Goal: Transaction & Acquisition: Purchase product/service

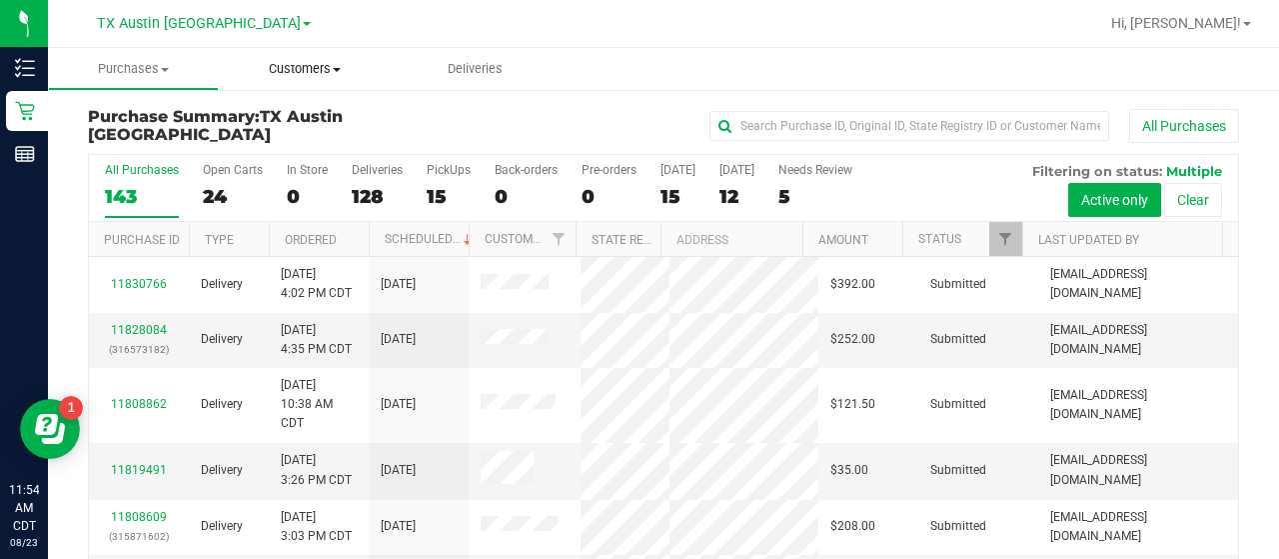
click at [284, 83] on uib-tab-heading "Customers All customers Add a new customer All physicians" at bounding box center [304, 69] width 171 height 42
click at [284, 81] on uib-tab-heading "Customers All customers Add a new customer All physicians" at bounding box center [304, 69] width 171 height 42
click at [290, 74] on span "Customers" at bounding box center [304, 69] width 171 height 18
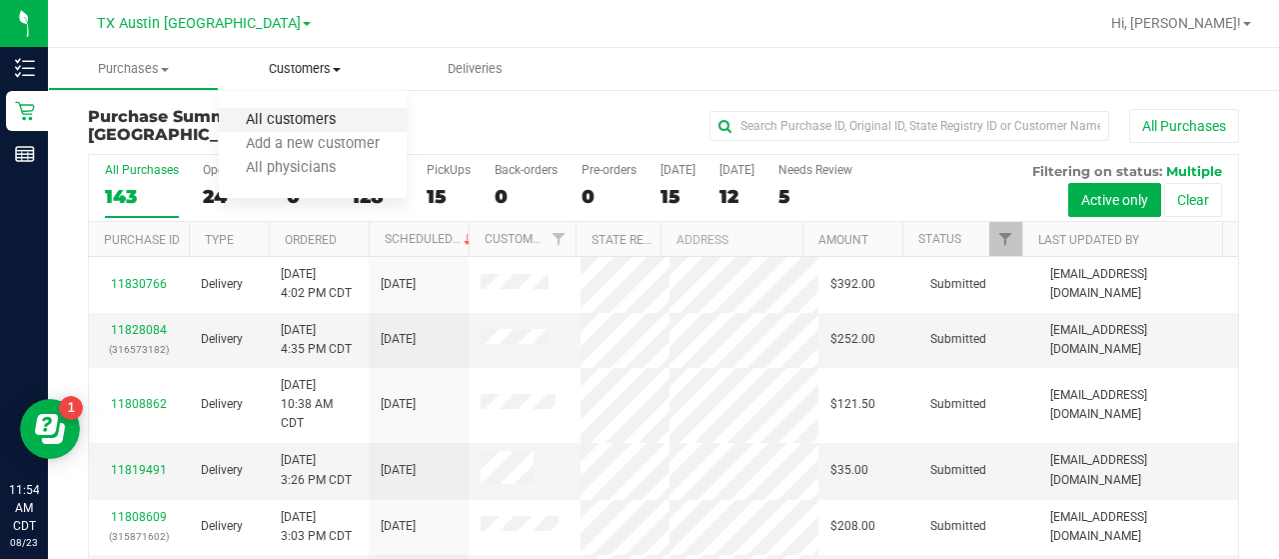
click at [278, 115] on span "All customers" at bounding box center [291, 120] width 144 height 17
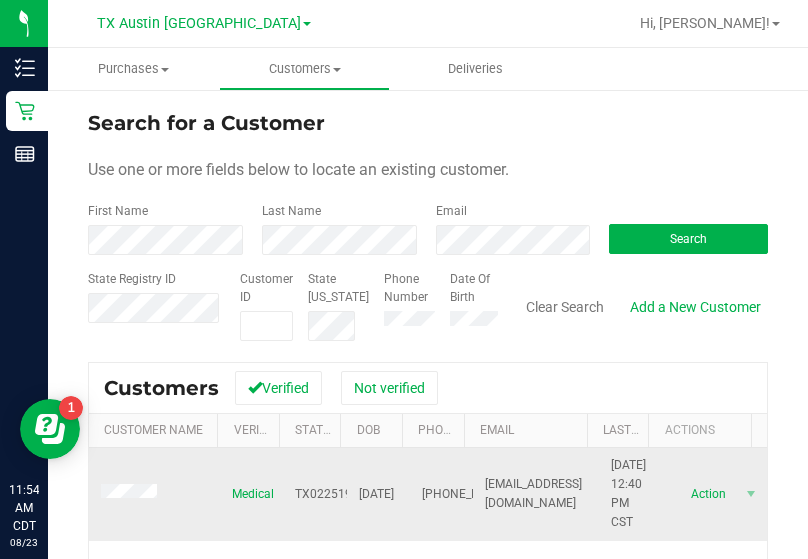
click at [123, 484] on span at bounding box center [132, 494] width 62 height 21
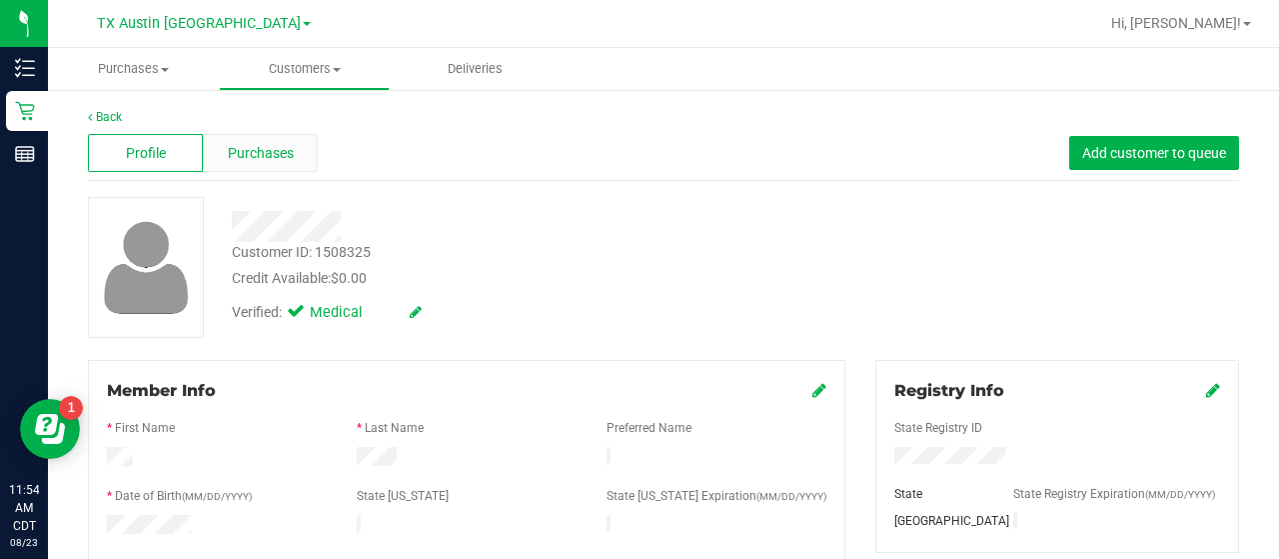
click at [282, 155] on span "Purchases" at bounding box center [261, 153] width 66 height 21
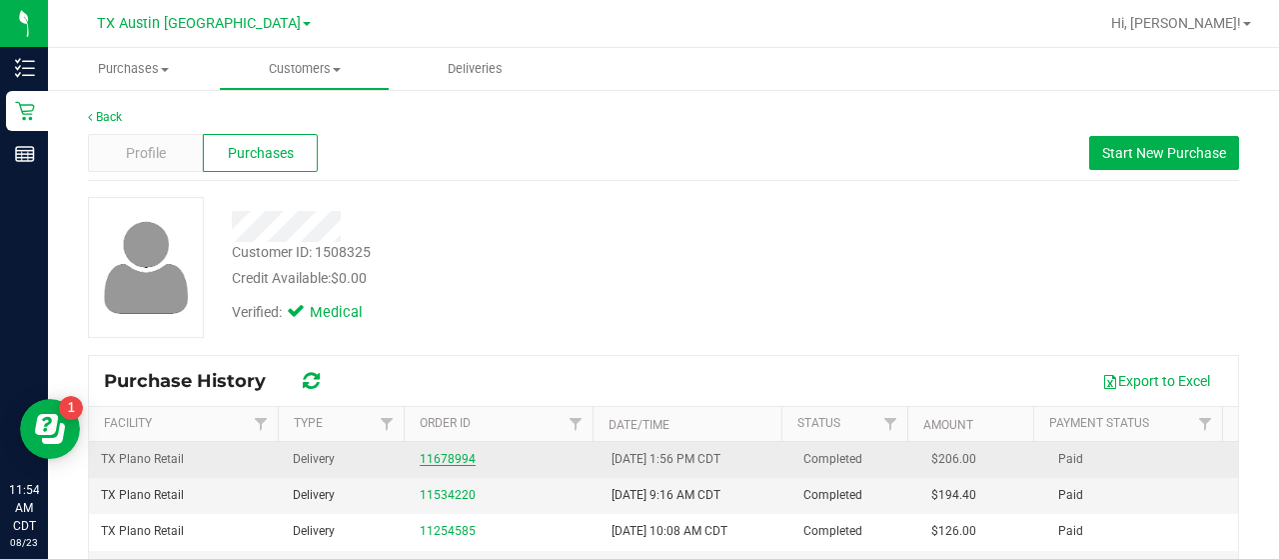
click at [456, 461] on link "11678994" at bounding box center [448, 459] width 56 height 14
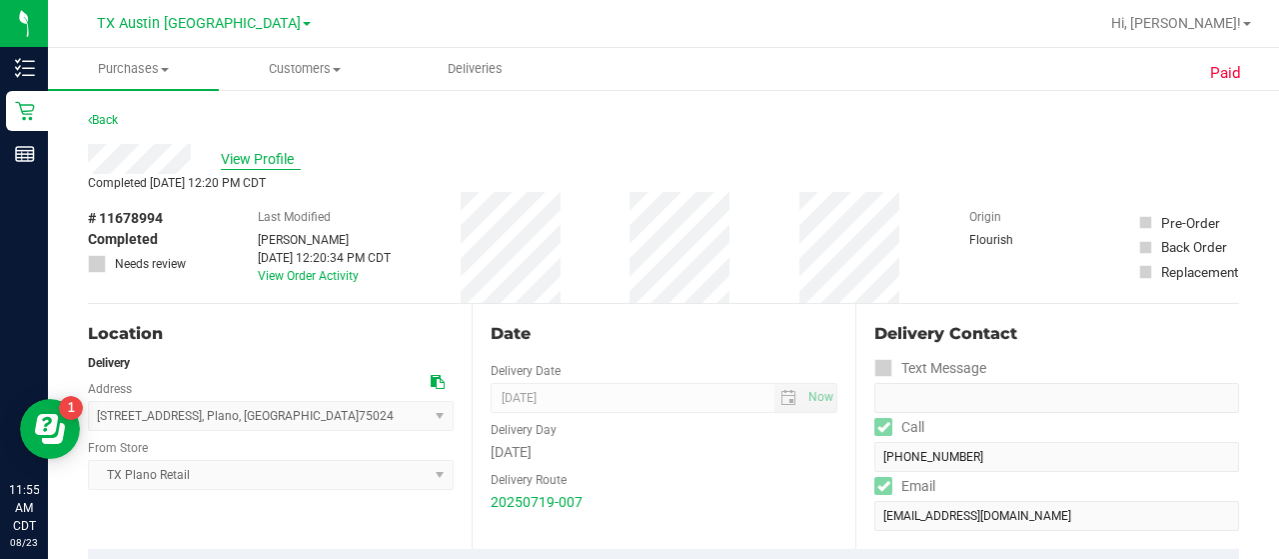
click at [252, 150] on span "View Profile" at bounding box center [261, 159] width 80 height 21
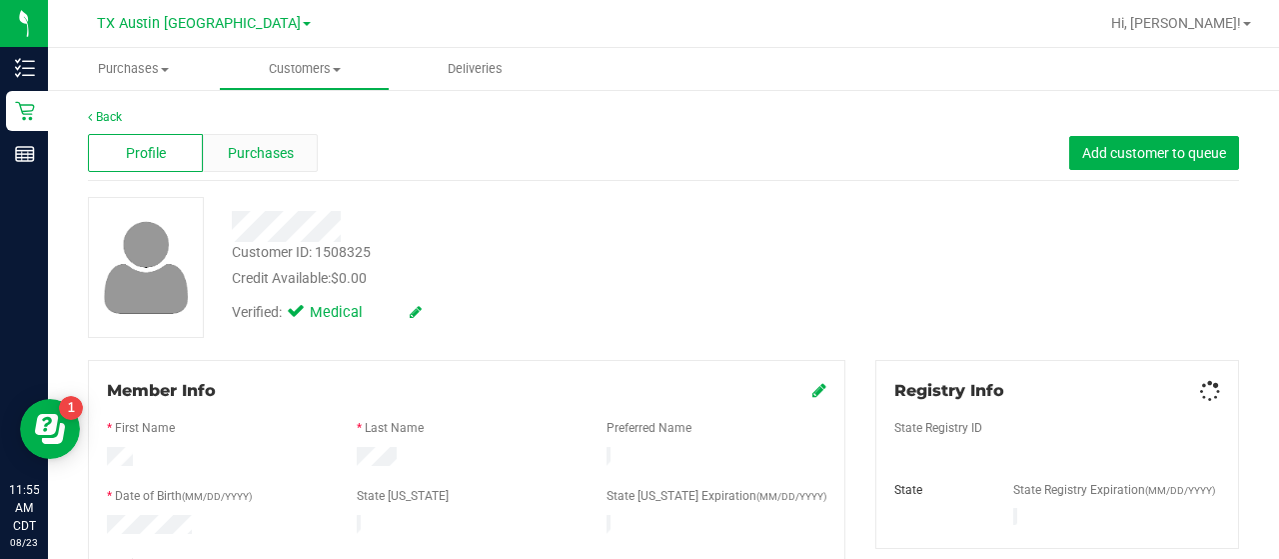
click at [253, 149] on span "Purchases" at bounding box center [261, 153] width 66 height 21
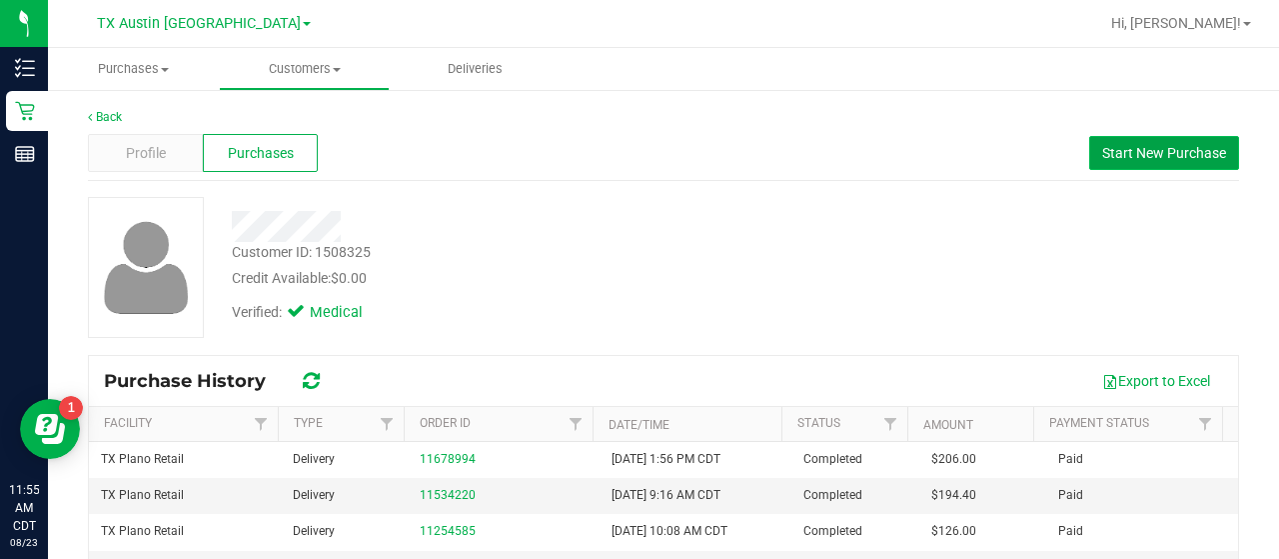
click at [1193, 145] on span "Start New Purchase" at bounding box center [1164, 153] width 124 height 16
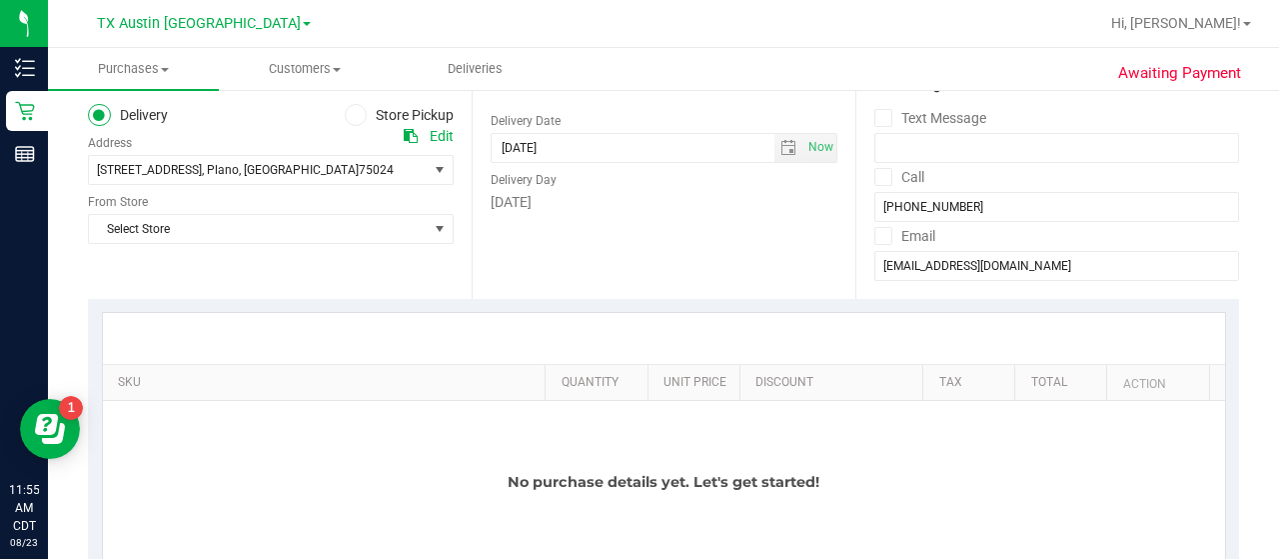
scroll to position [238, 0]
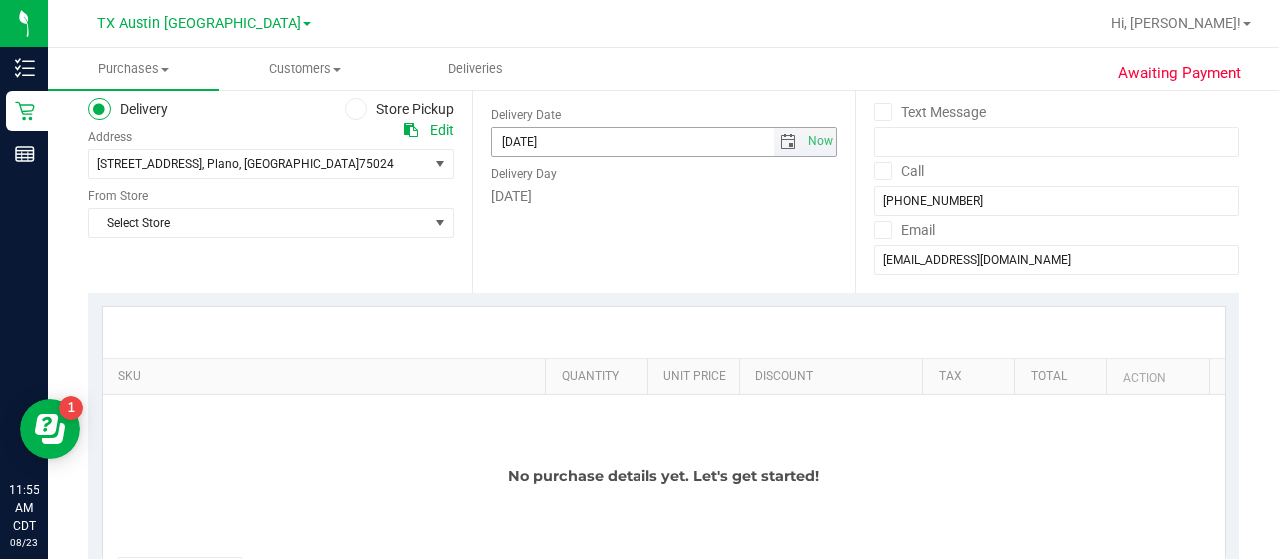
click at [784, 137] on span "select" at bounding box center [789, 142] width 16 height 16
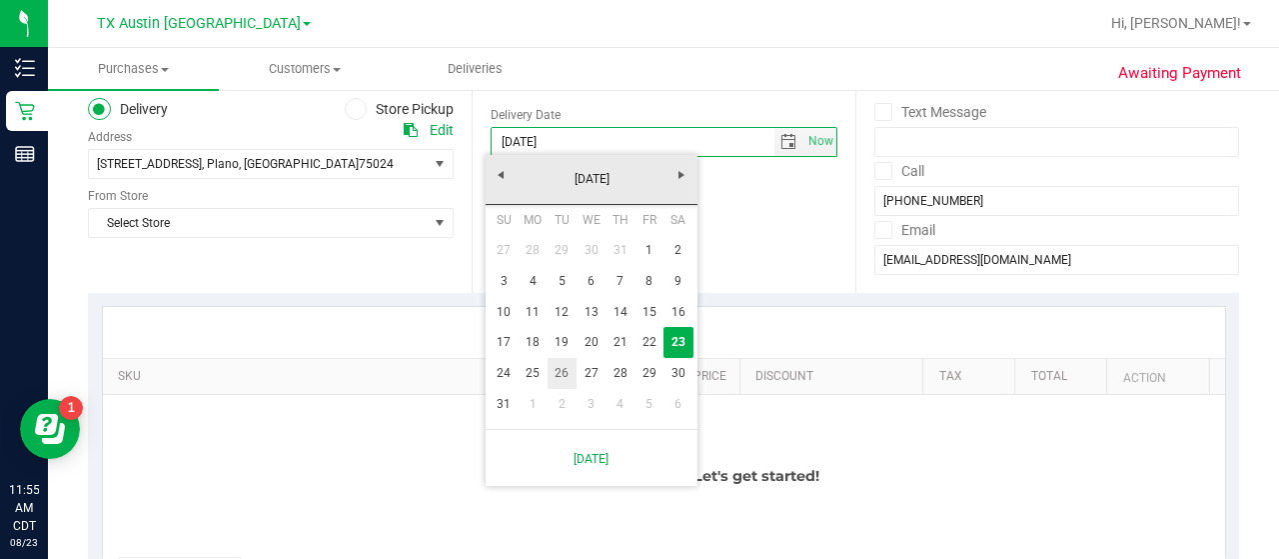
click at [563, 367] on link "26" at bounding box center [562, 373] width 29 height 31
type input "[DATE]"
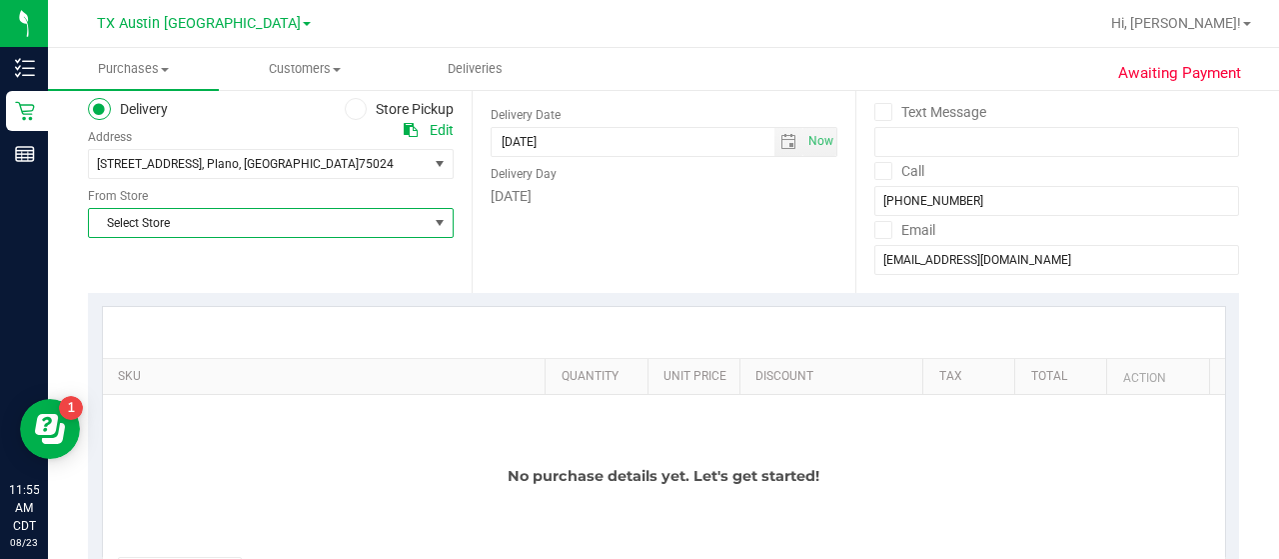
click at [341, 229] on span "Select Store" at bounding box center [258, 223] width 339 height 28
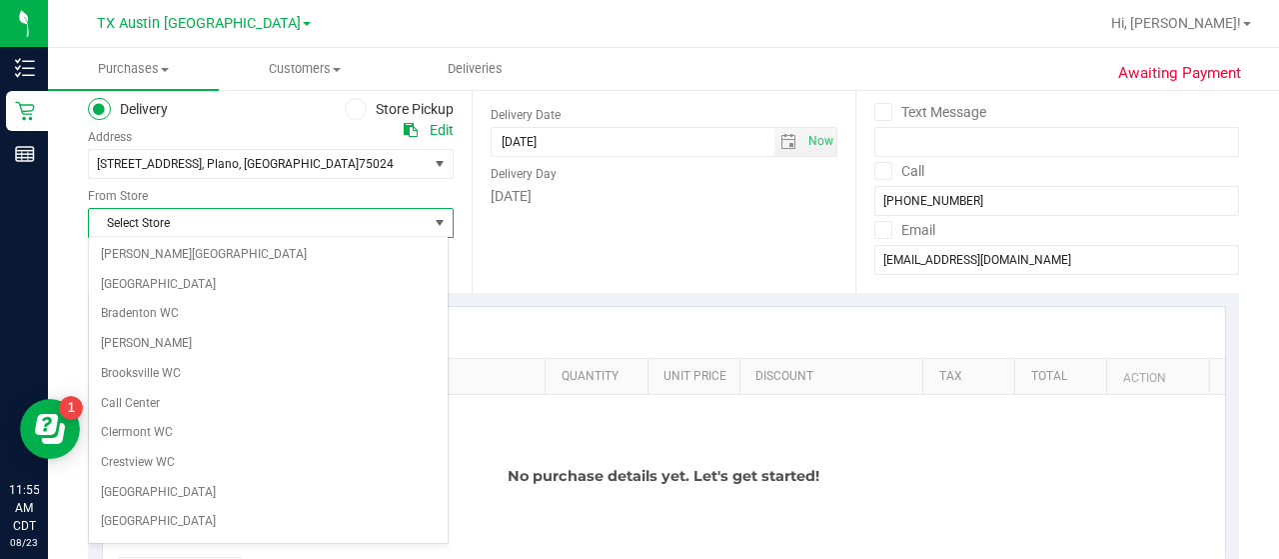
scroll to position [1413, 0]
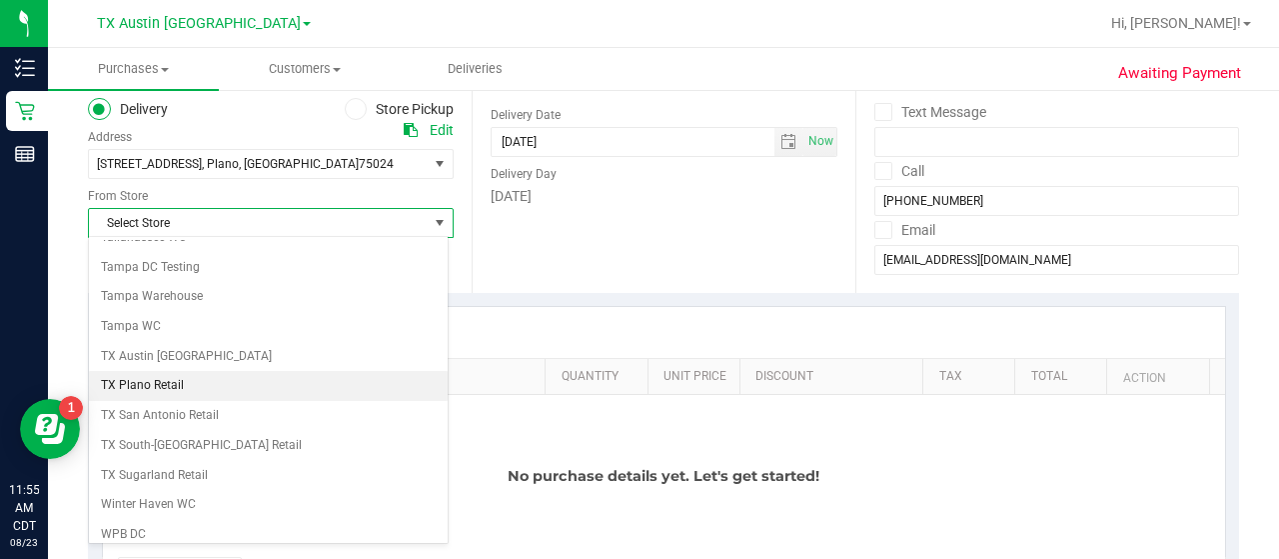
click at [253, 371] on li "TX Plano Retail" at bounding box center [268, 386] width 359 height 30
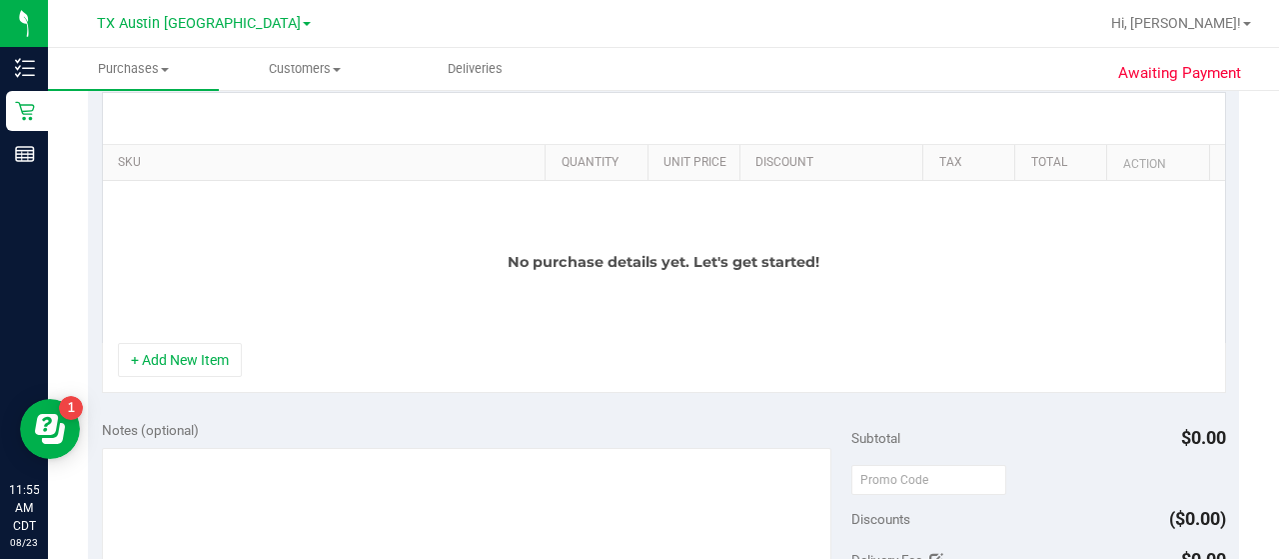
scroll to position [451, 0]
click at [170, 365] on button "+ Add New Item" at bounding box center [180, 361] width 124 height 34
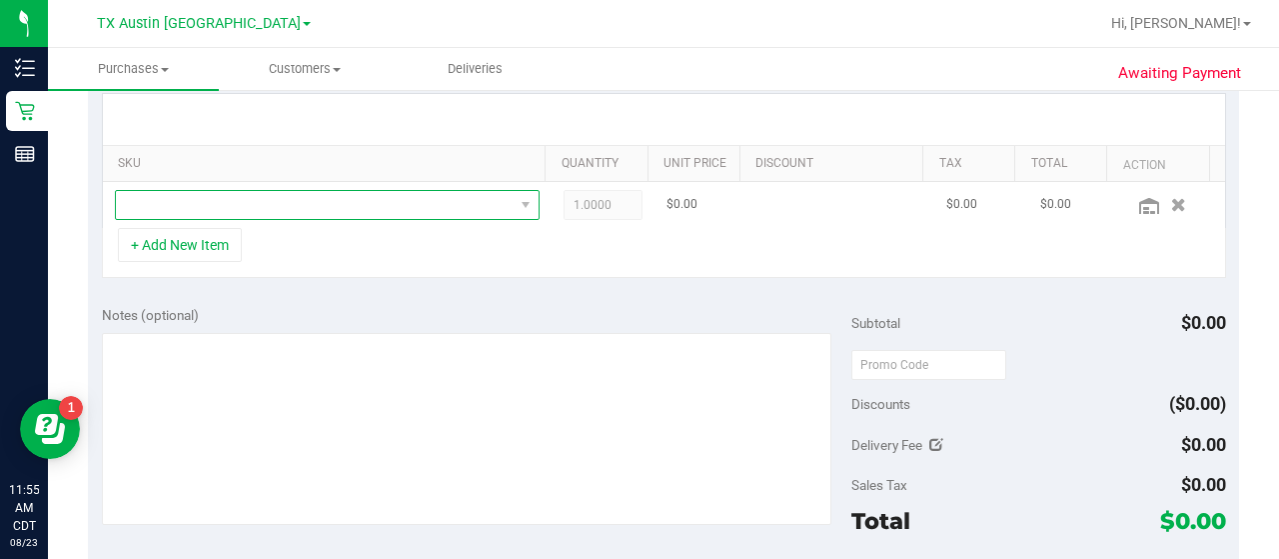
click at [378, 212] on span "NO DATA FOUND" at bounding box center [315, 205] width 398 height 28
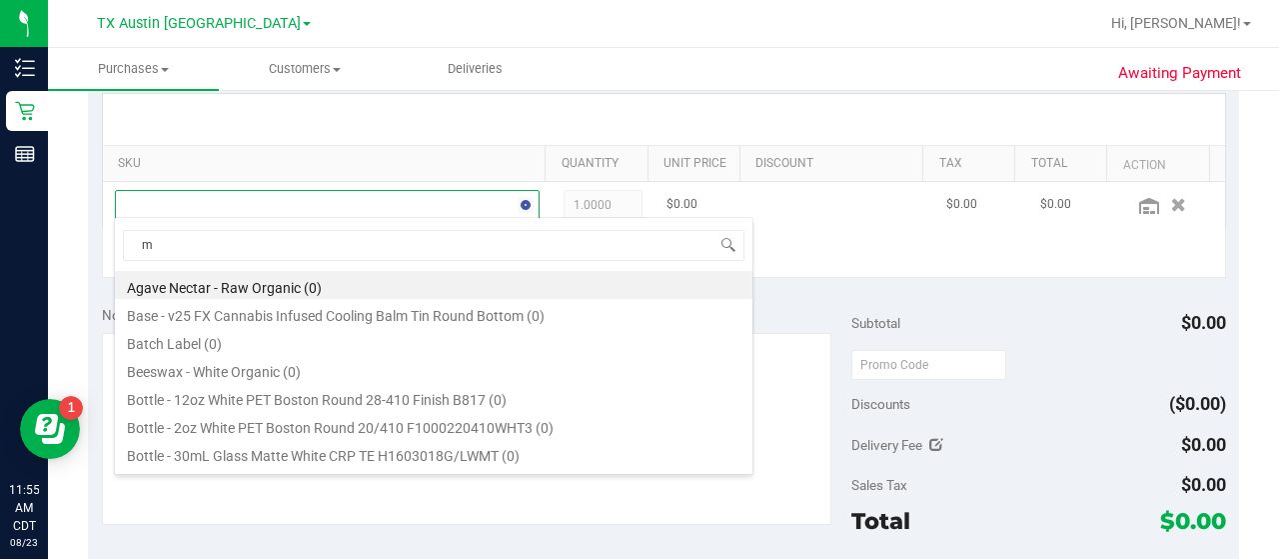
scroll to position [29, 403]
type input "mint bar"
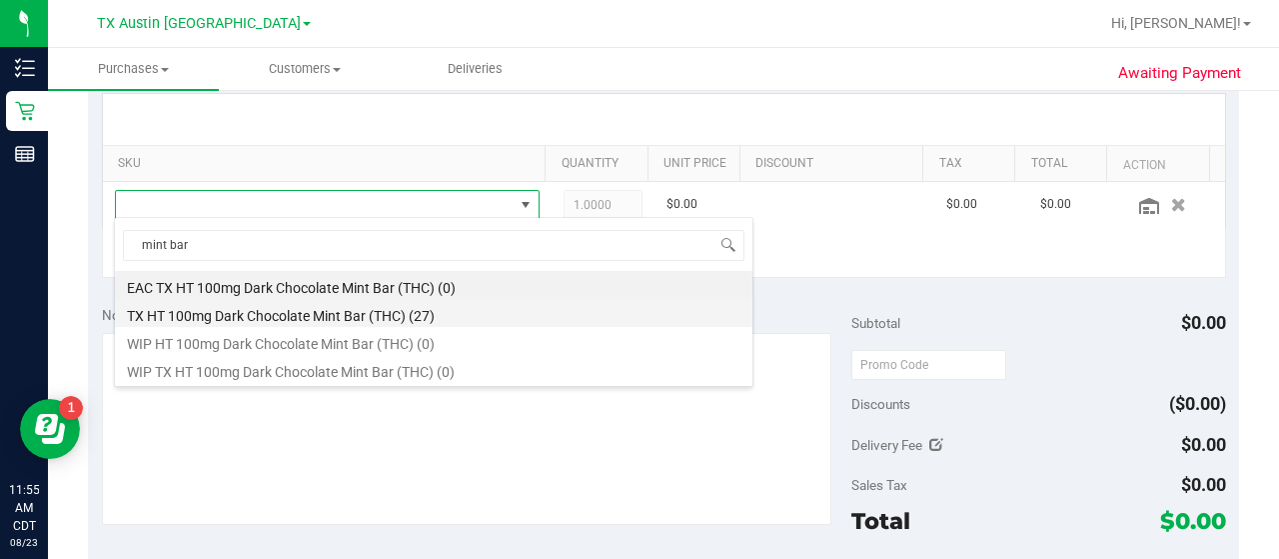
click at [428, 323] on li "TX HT 100mg Dark Chocolate Mint Bar (THC) (27)" at bounding box center [434, 313] width 638 height 28
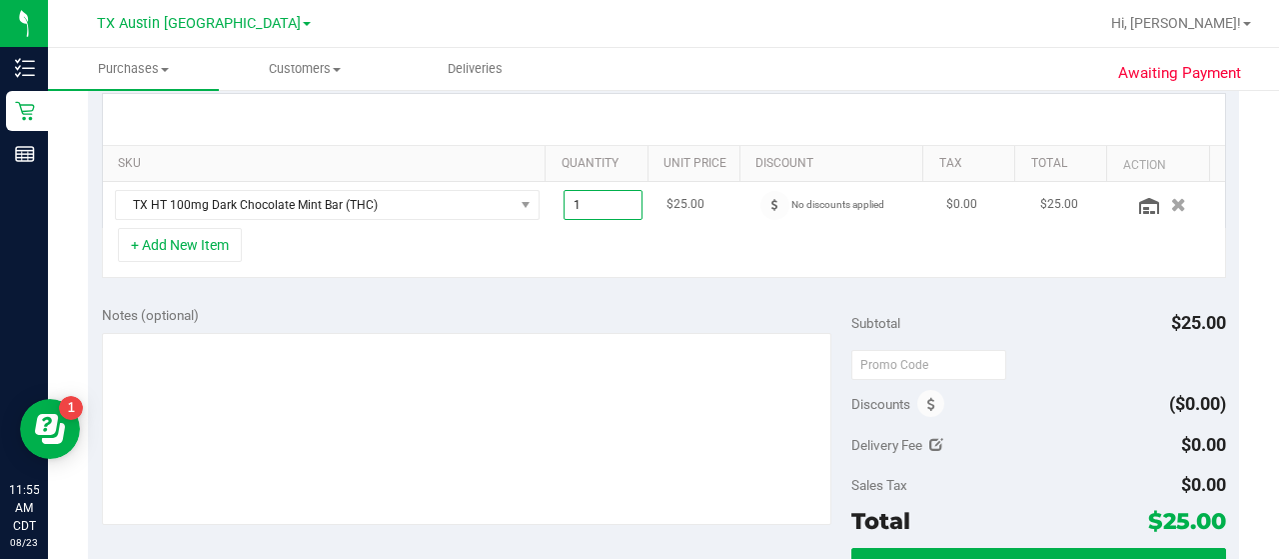
click at [574, 209] on span "1.00 1" at bounding box center [604, 205] width 80 height 30
type input "3"
type input "3.00"
click at [554, 292] on div "Notes (optional) Subtotal $25.00 Discounts ($0.00) Delivery Fee $0.00 Sales Tax…" at bounding box center [663, 472] width 1151 height 360
click at [554, 292] on div "Notes (optional) Subtotal $75.00 Discounts ($0.00) Delivery Fee $0.00 Sales Tax…" at bounding box center [663, 472] width 1151 height 360
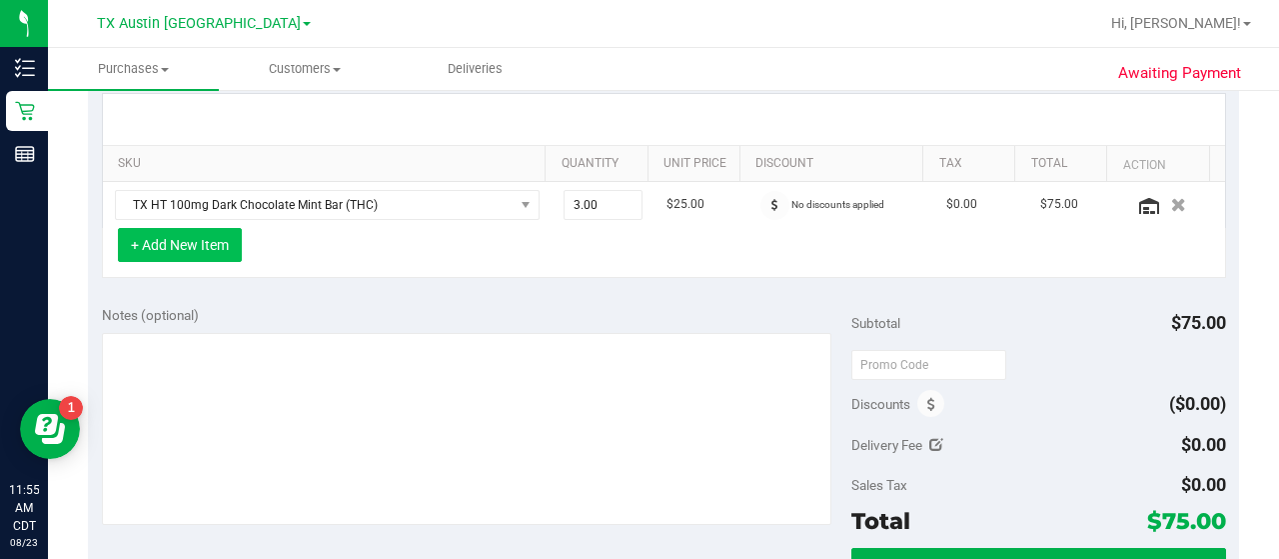
click at [222, 229] on button "+ Add New Item" at bounding box center [180, 245] width 124 height 34
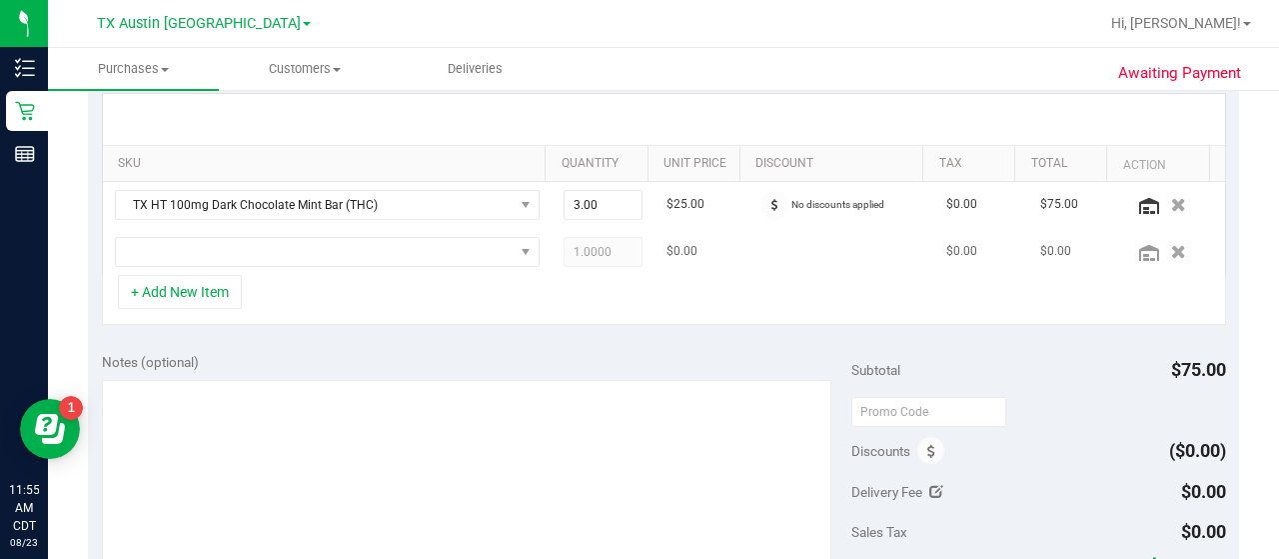
click at [322, 267] on td at bounding box center [327, 252] width 449 height 46
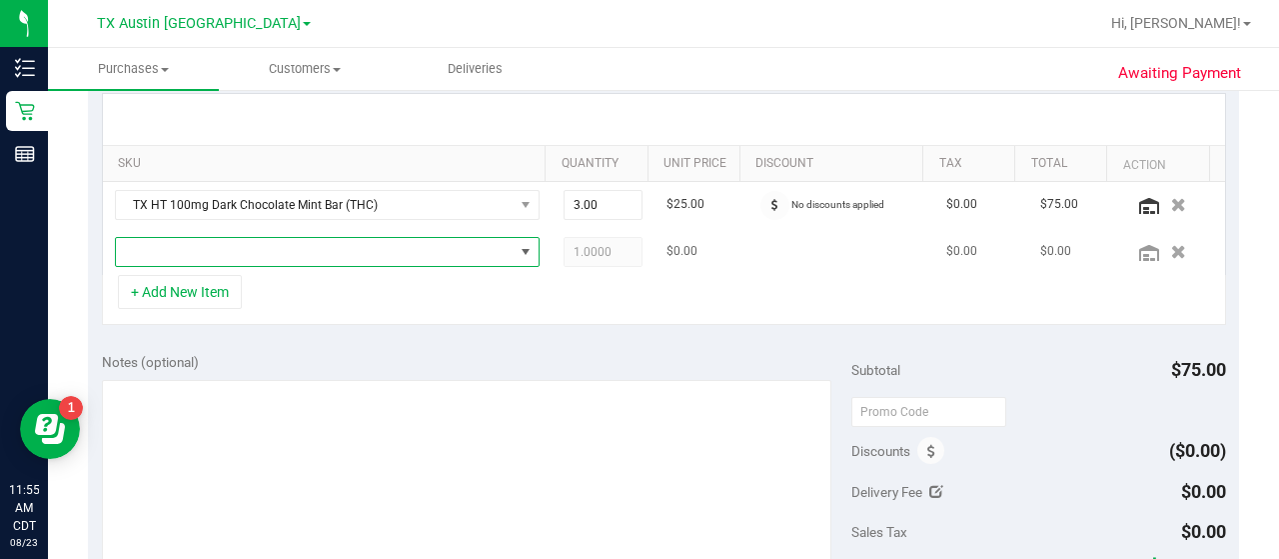
click at [326, 251] on span "NO DATA FOUND" at bounding box center [315, 252] width 398 height 28
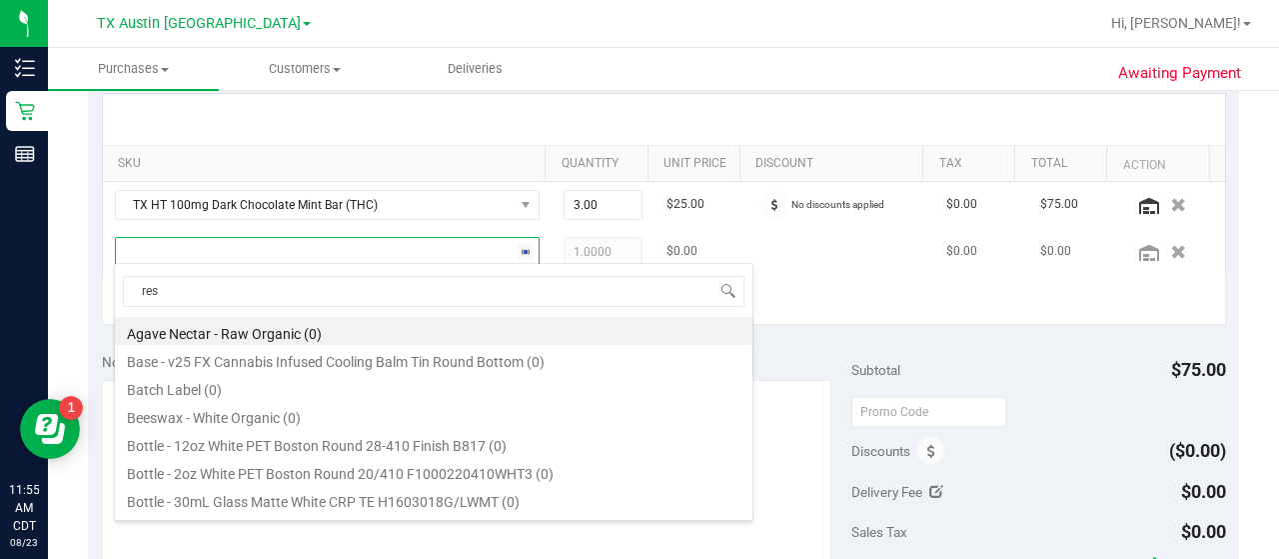
type input "rest"
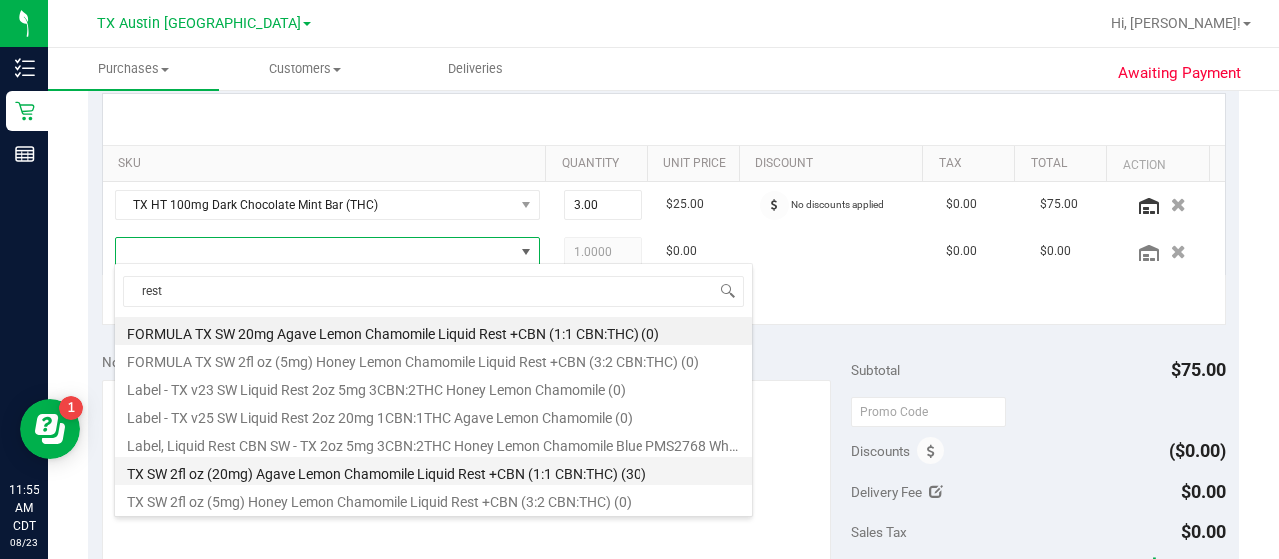
click at [644, 476] on li "TX SW 2fl oz (20mg) Agave Lemon Chamomile Liquid Rest +CBN (1:1 CBN:THC) (30)" at bounding box center [434, 471] width 638 height 28
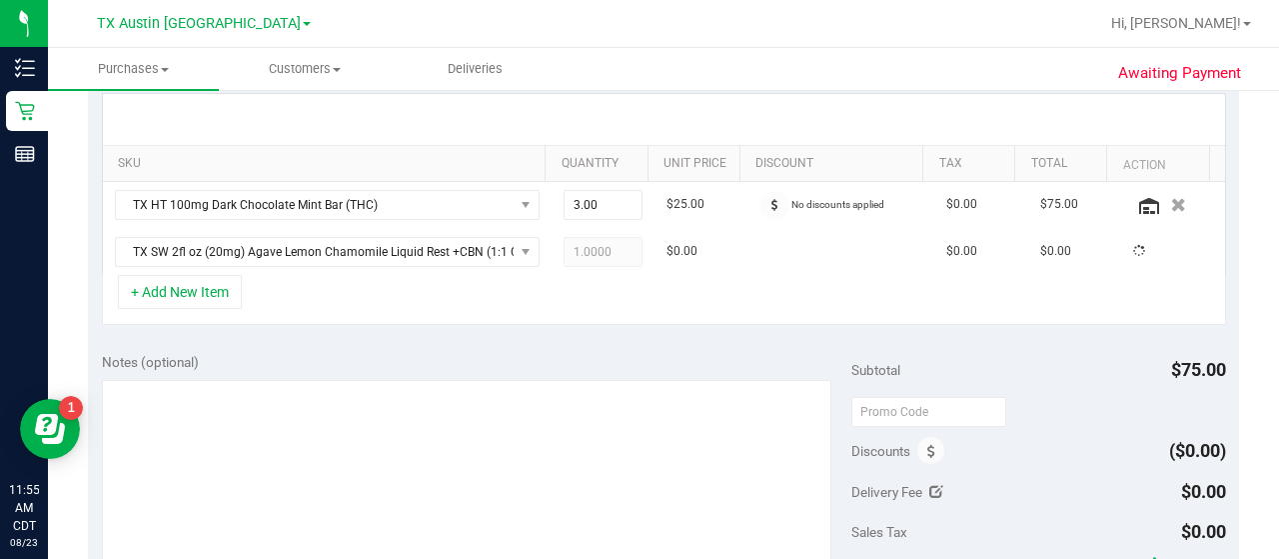
click at [484, 354] on div "Notes (optional)" at bounding box center [477, 362] width 750 height 20
click at [590, 242] on span "1.00 1" at bounding box center [604, 252] width 80 height 30
type input "6"
type input "6.00"
click at [517, 329] on div "SKU Quantity Unit Price Discount Tax Total Action TX HT 100mg Dark Chocolate Mi…" at bounding box center [663, 209] width 1151 height 259
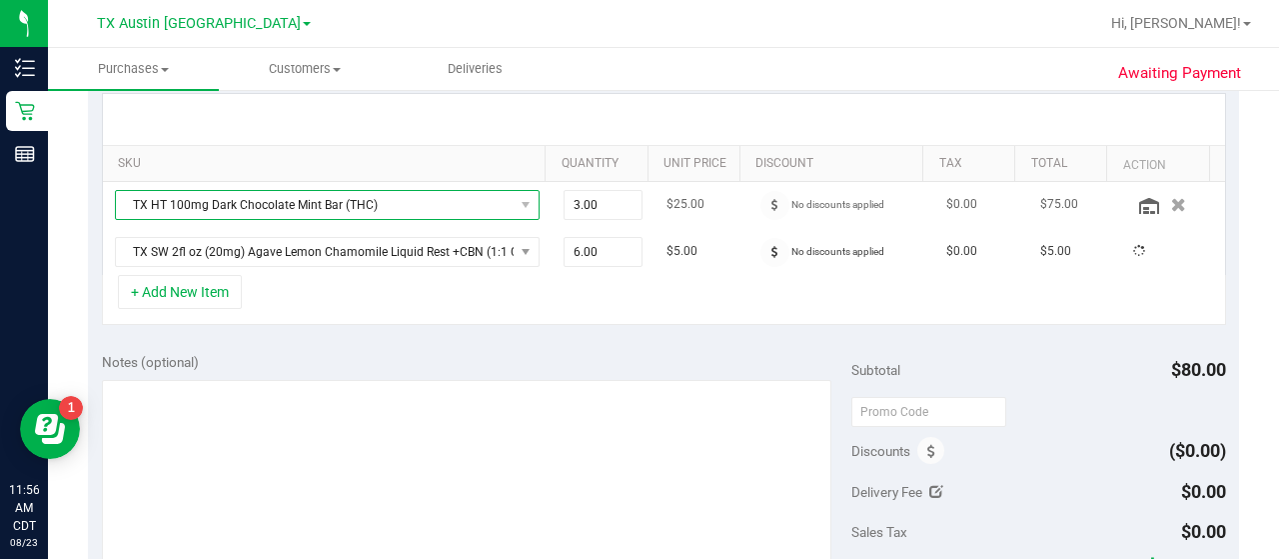
click at [456, 206] on span "TX HT 100mg Dark Chocolate Mint Bar (THC)" at bounding box center [315, 205] width 398 height 28
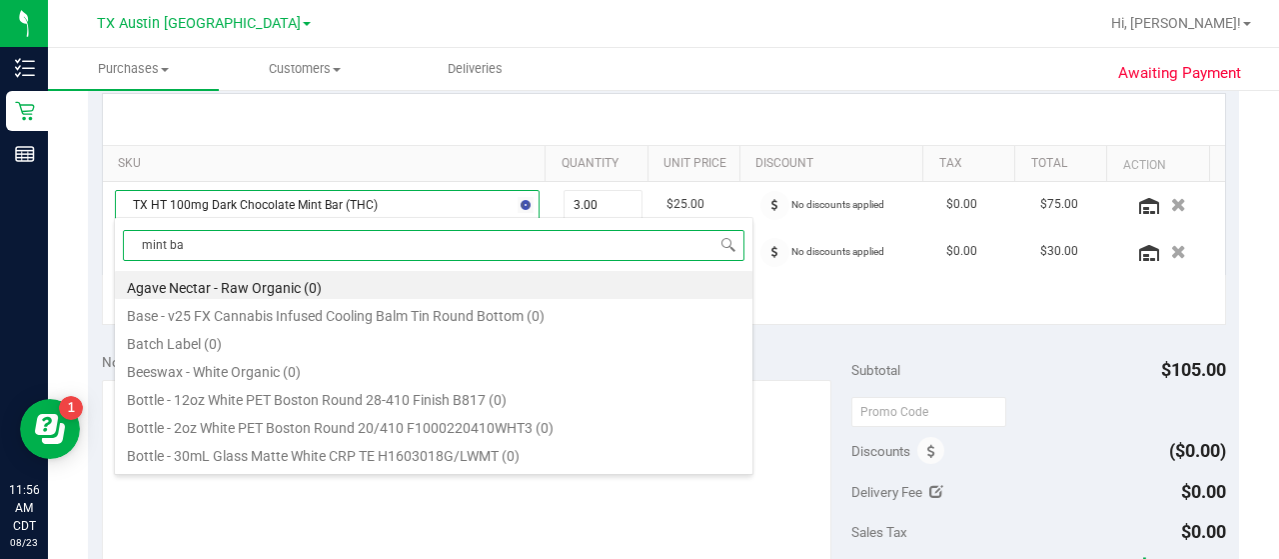
type input "mint bar"
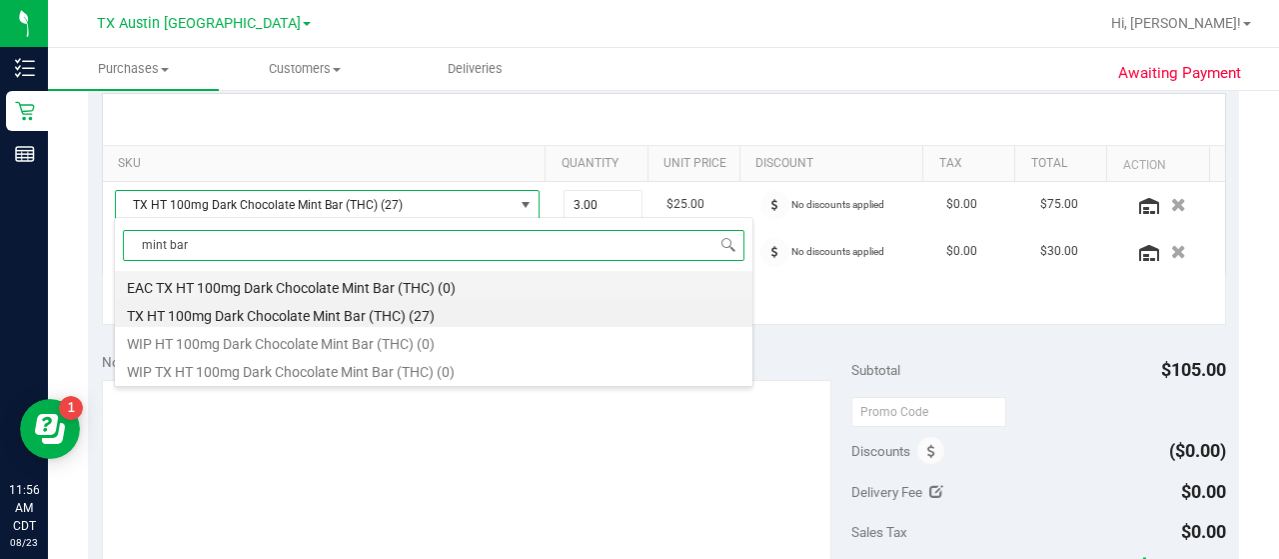
click at [580, 291] on li "EAC TX HT 100mg Dark Chocolate Mint Bar (THC) (0)" at bounding box center [434, 285] width 638 height 28
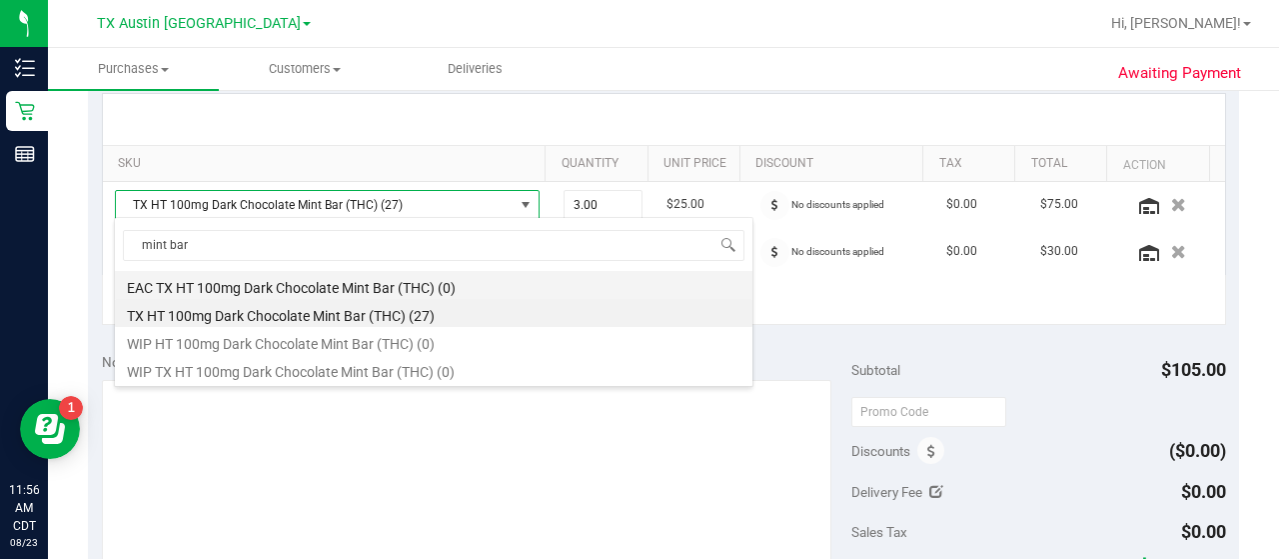
type input "1.00"
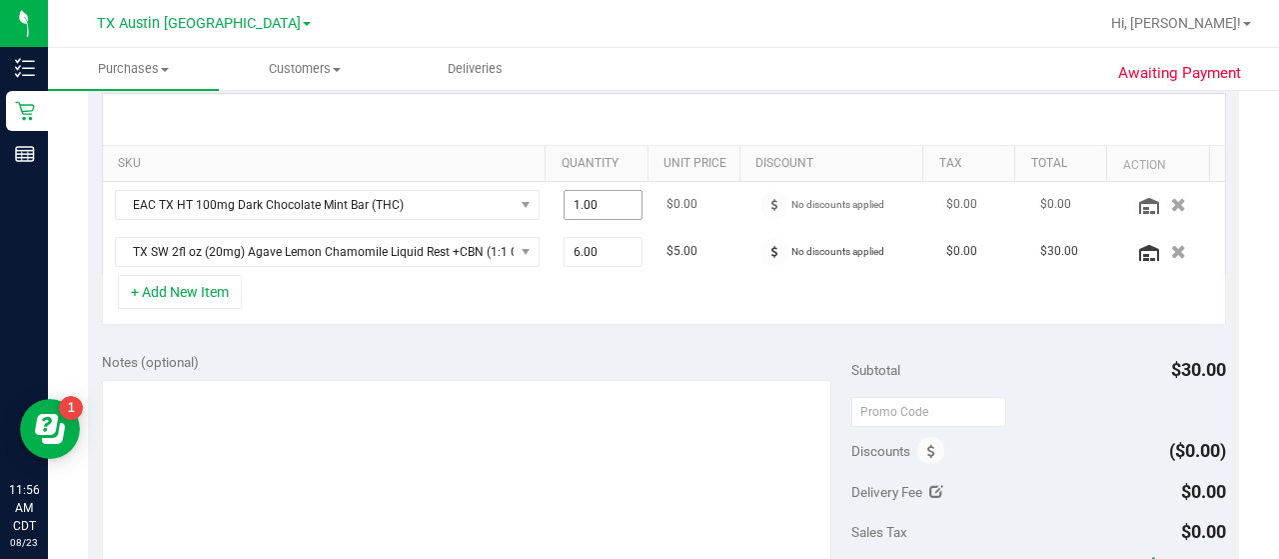
click at [594, 205] on span "1.00 1" at bounding box center [604, 205] width 80 height 30
type input "3"
type input "3.00"
click at [546, 275] on div "+ Add New Item" at bounding box center [664, 300] width 1124 height 50
click at [211, 288] on button "+ Add New Item" at bounding box center [180, 292] width 124 height 34
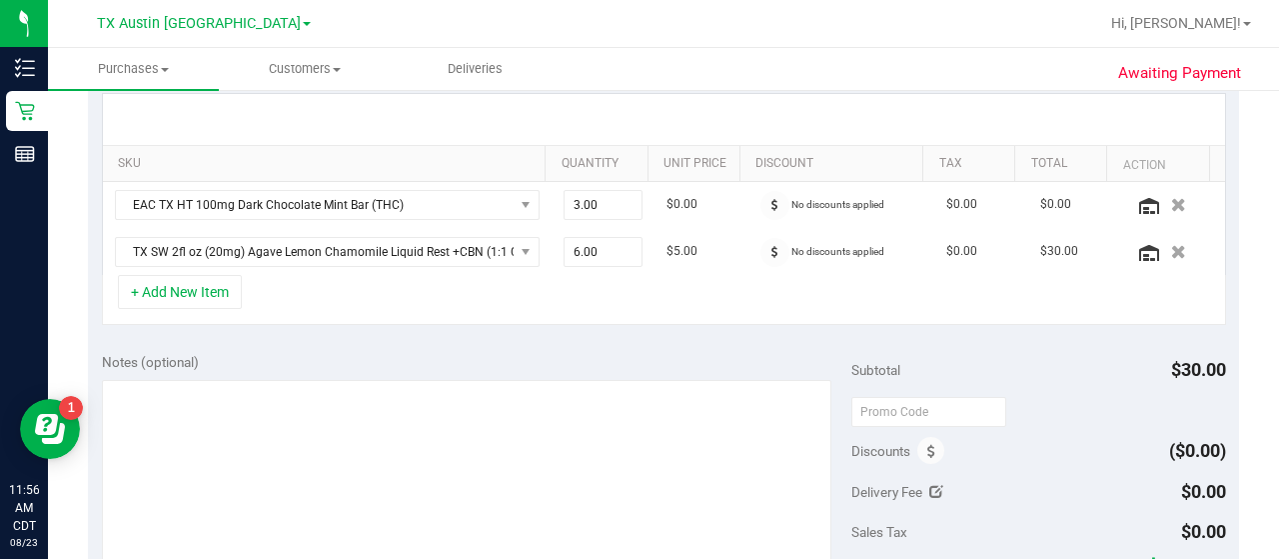
click at [301, 305] on div "+ Add New Item" at bounding box center [664, 300] width 1124 height 50
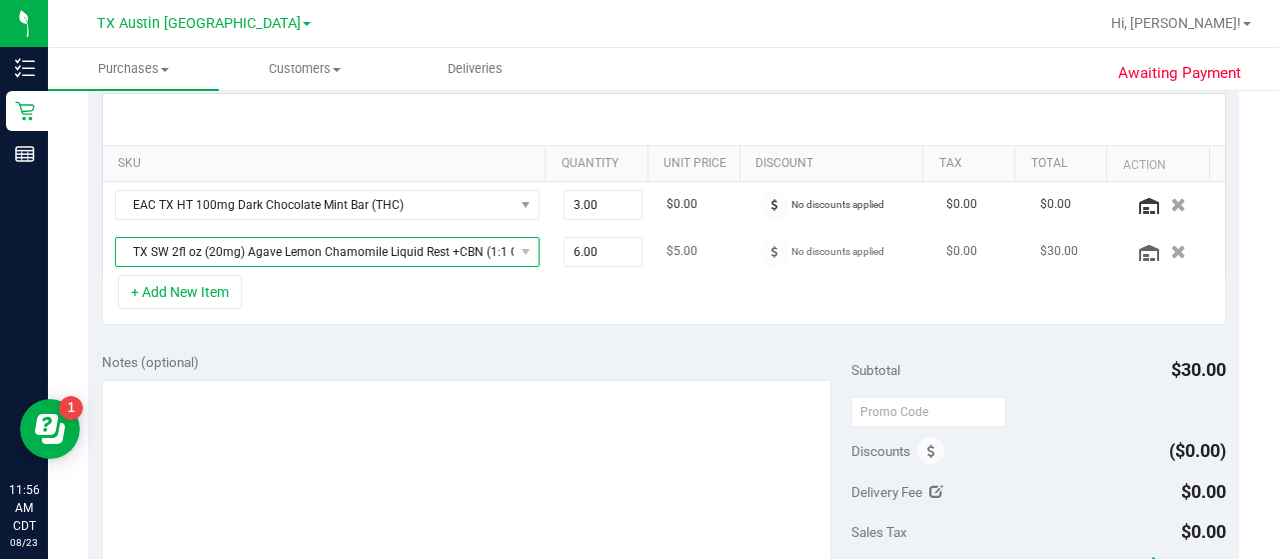
click at [190, 257] on span "TX SW 2fl oz (20mg) Agave Lemon Chamomile Liquid Rest +CBN (1:1 CBN:THC)" at bounding box center [315, 252] width 398 height 28
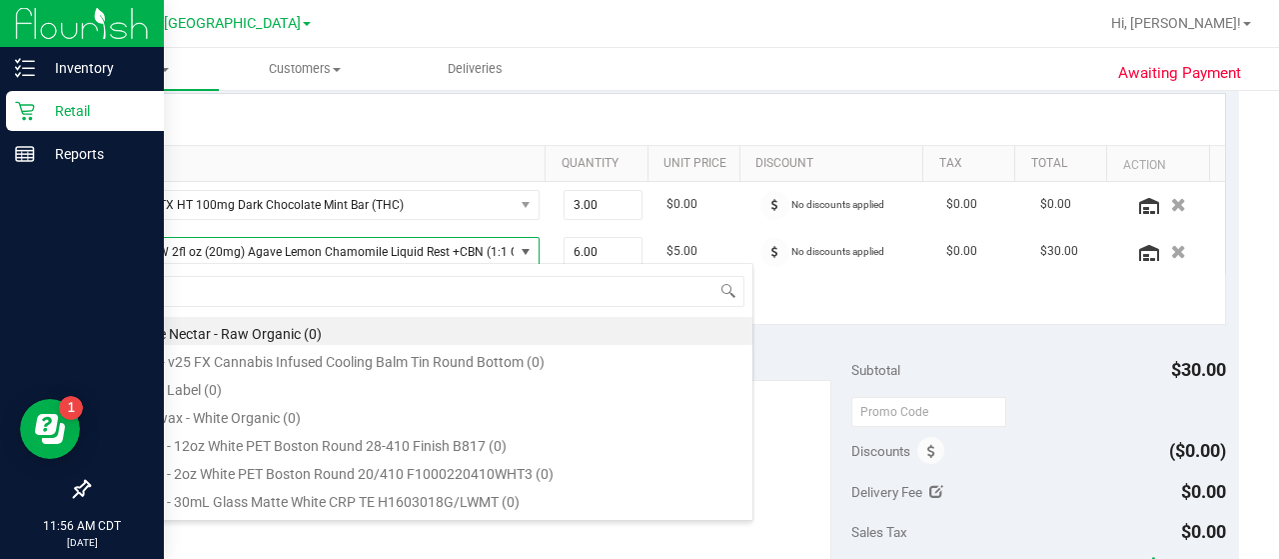
click at [20, 264] on div at bounding box center [82, 323] width 164 height 293
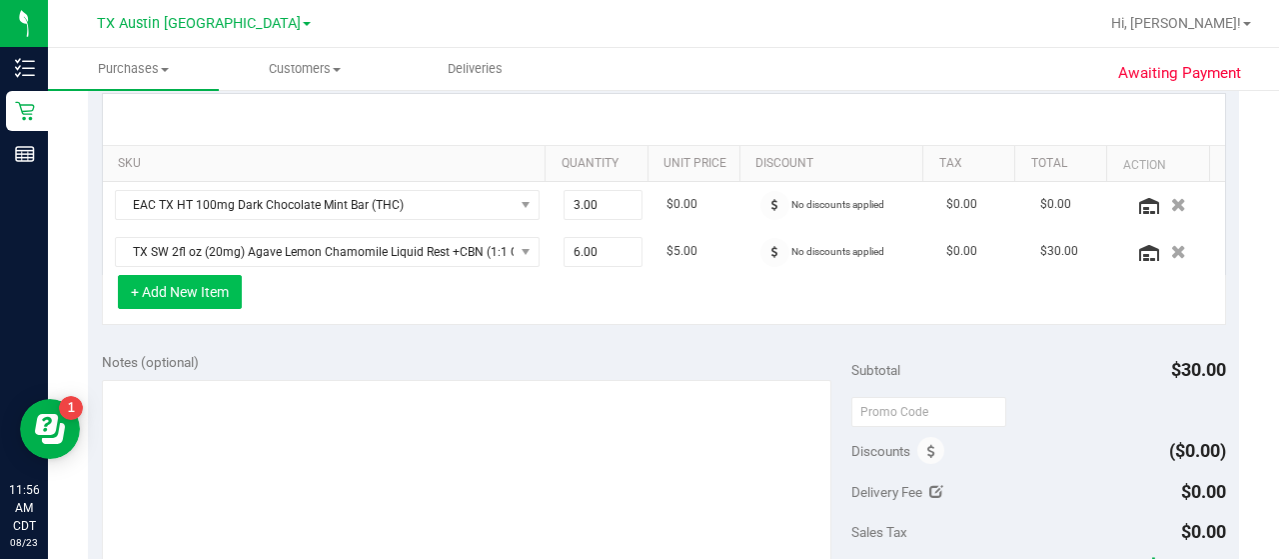
click at [206, 285] on button "+ Add New Item" at bounding box center [180, 292] width 124 height 34
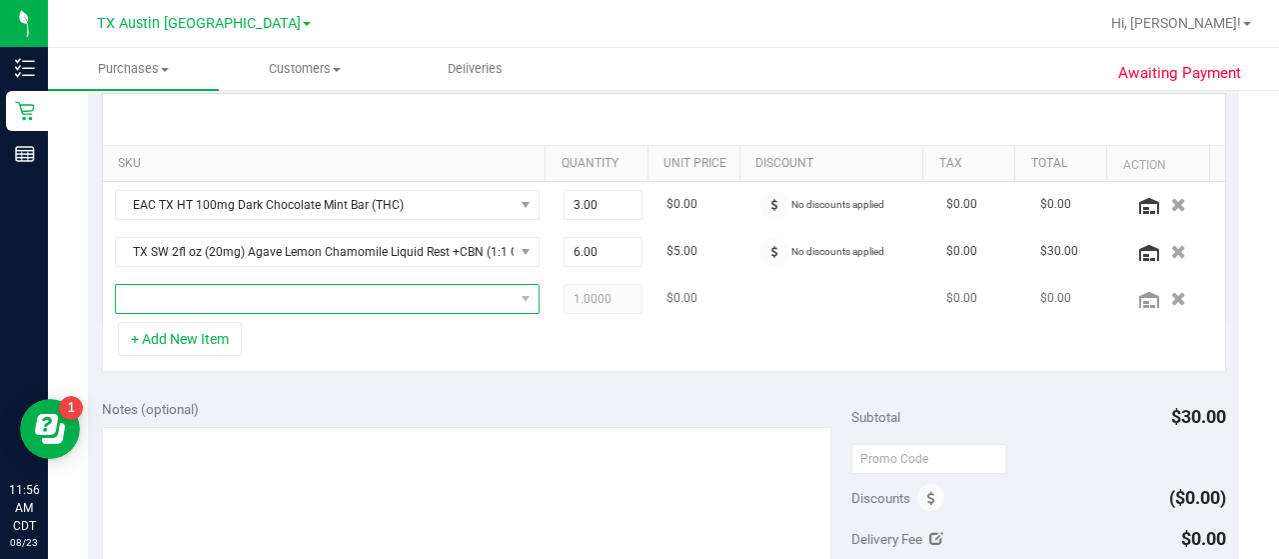
click at [253, 296] on span "NO DATA FOUND" at bounding box center [315, 299] width 398 height 28
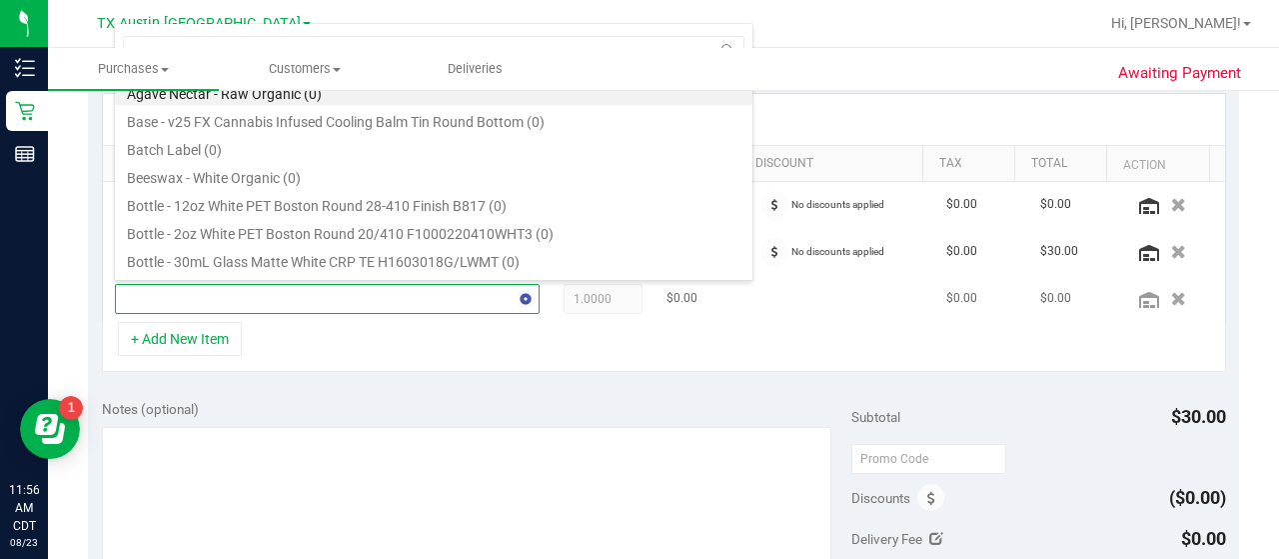
type input "punch"
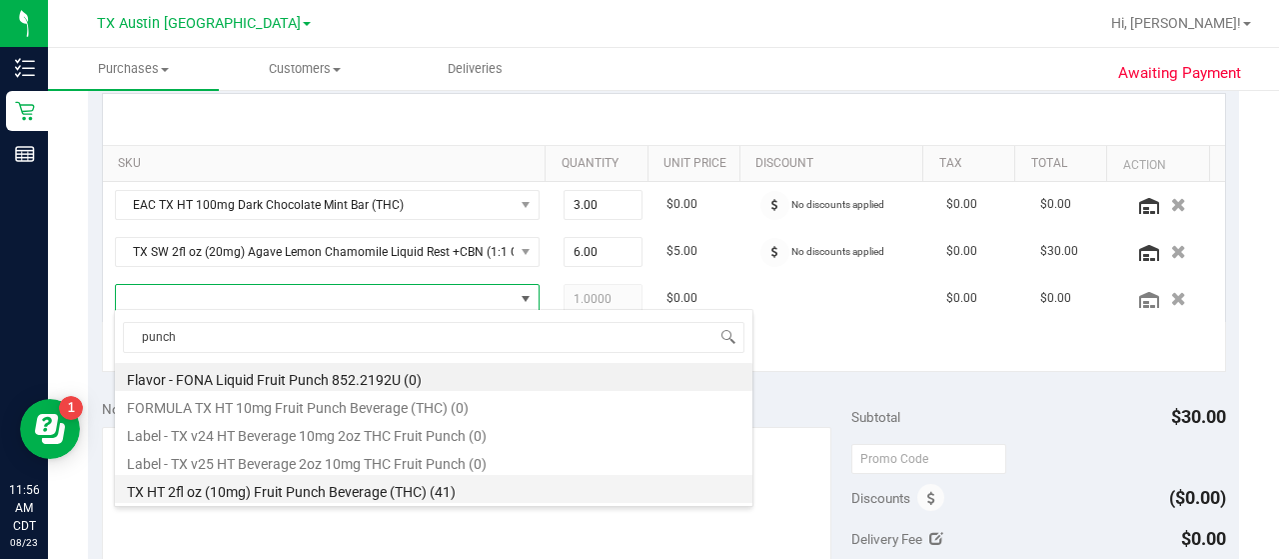
click at [515, 485] on li "TX HT 2fl oz (10mg) Fruit Punch Beverage (THC) (41)" at bounding box center [434, 489] width 638 height 28
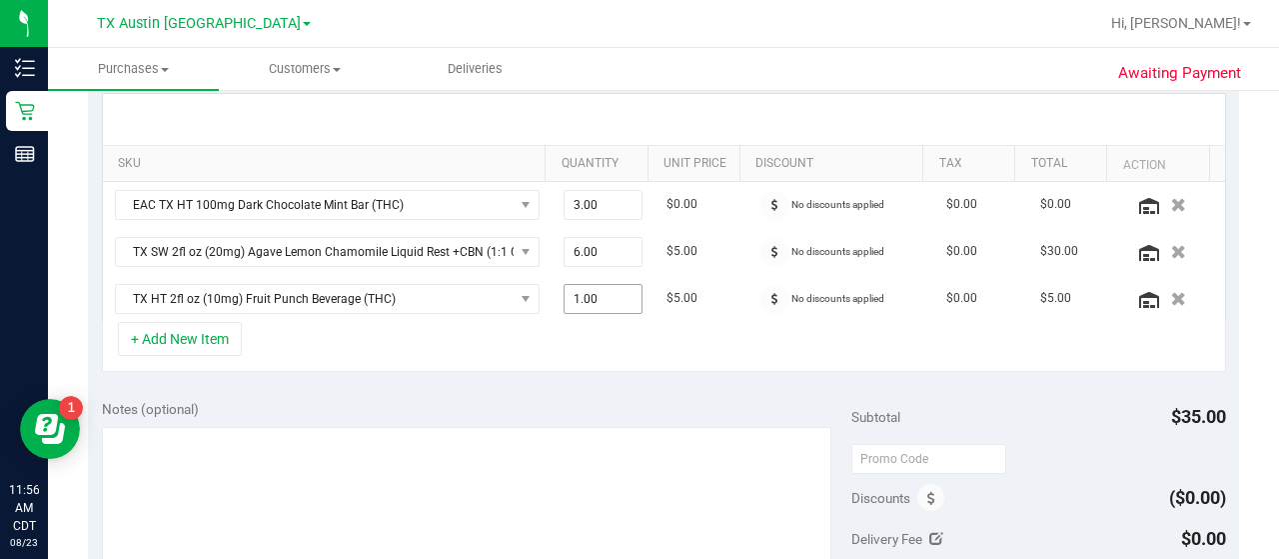
click at [570, 296] on span "1.00 1" at bounding box center [604, 299] width 80 height 30
type input "1"
type input "26"
type input "26.00"
click at [523, 349] on div "+ Add New Item" at bounding box center [664, 347] width 1124 height 50
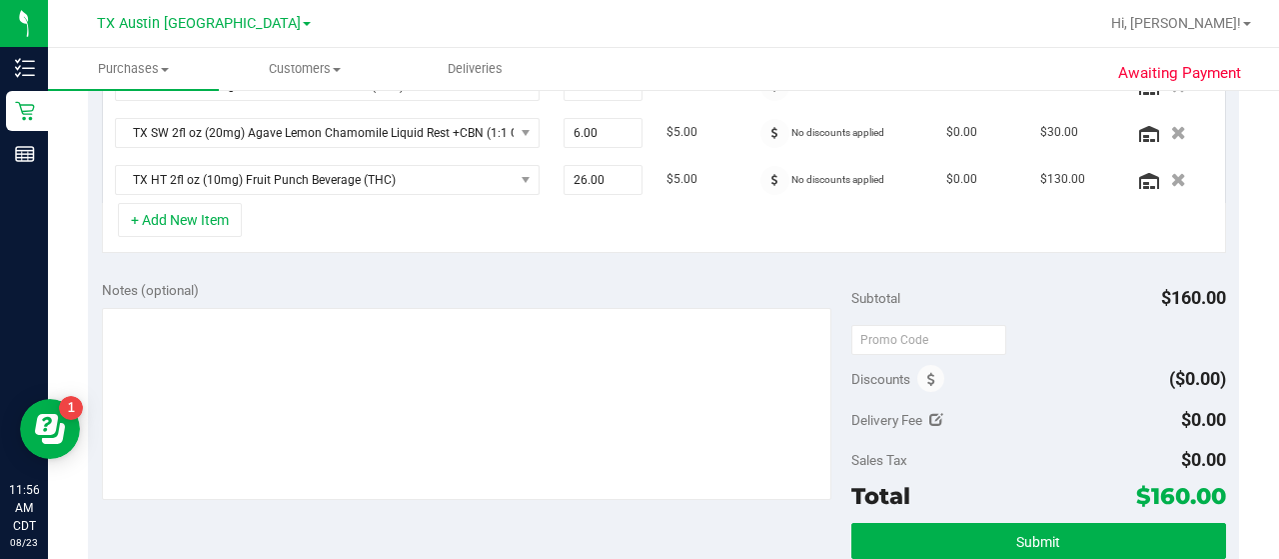
scroll to position [577, 0]
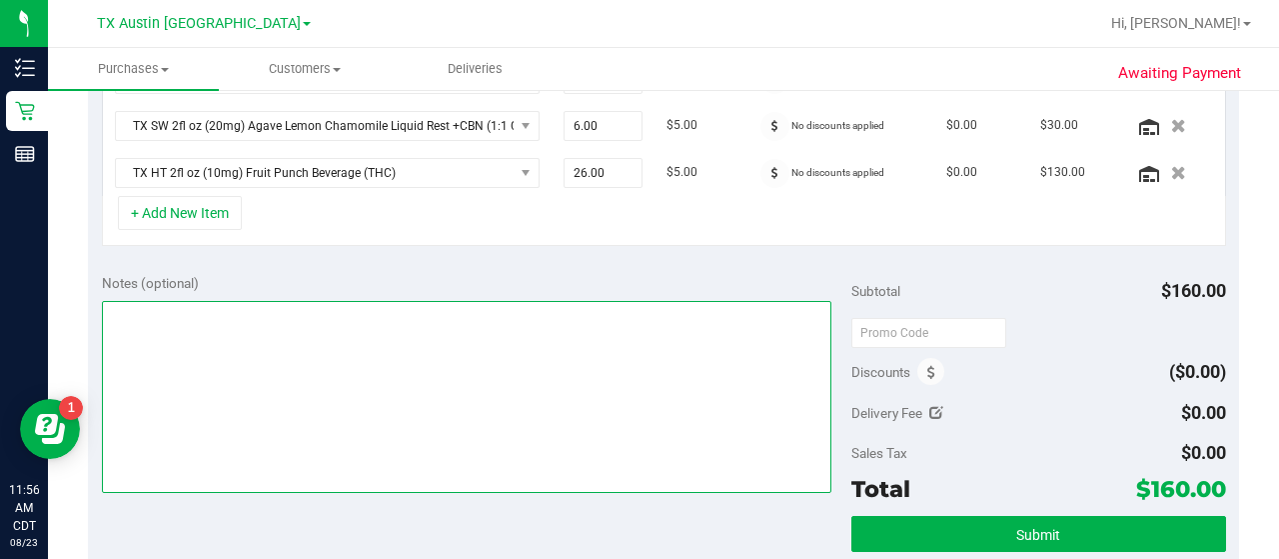
click at [601, 458] on textarea at bounding box center [467, 397] width 730 height 192
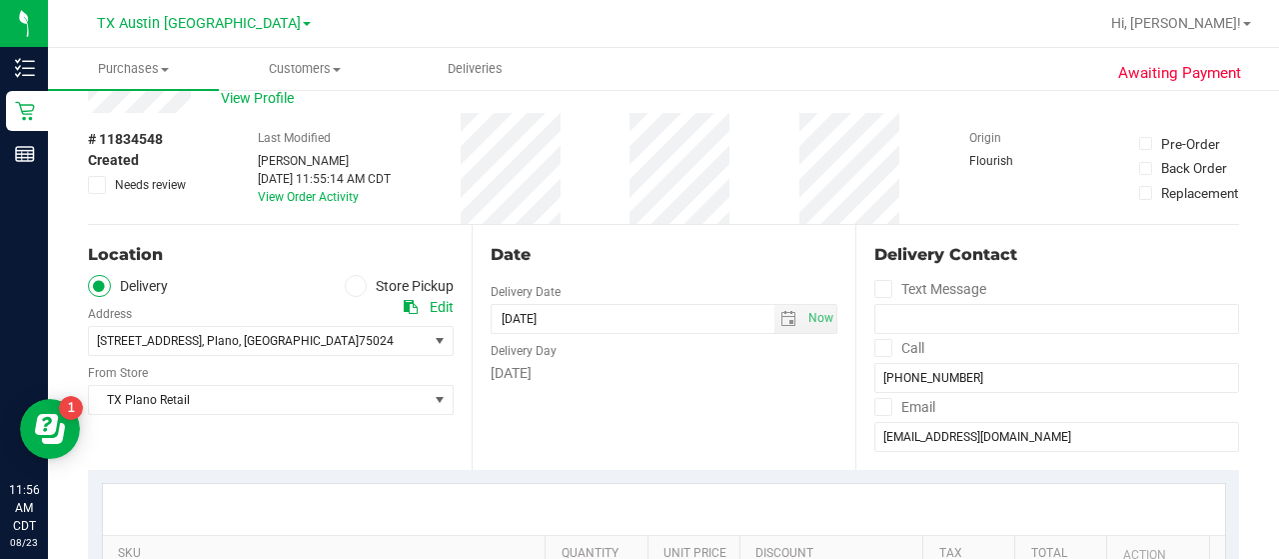
scroll to position [73, 0]
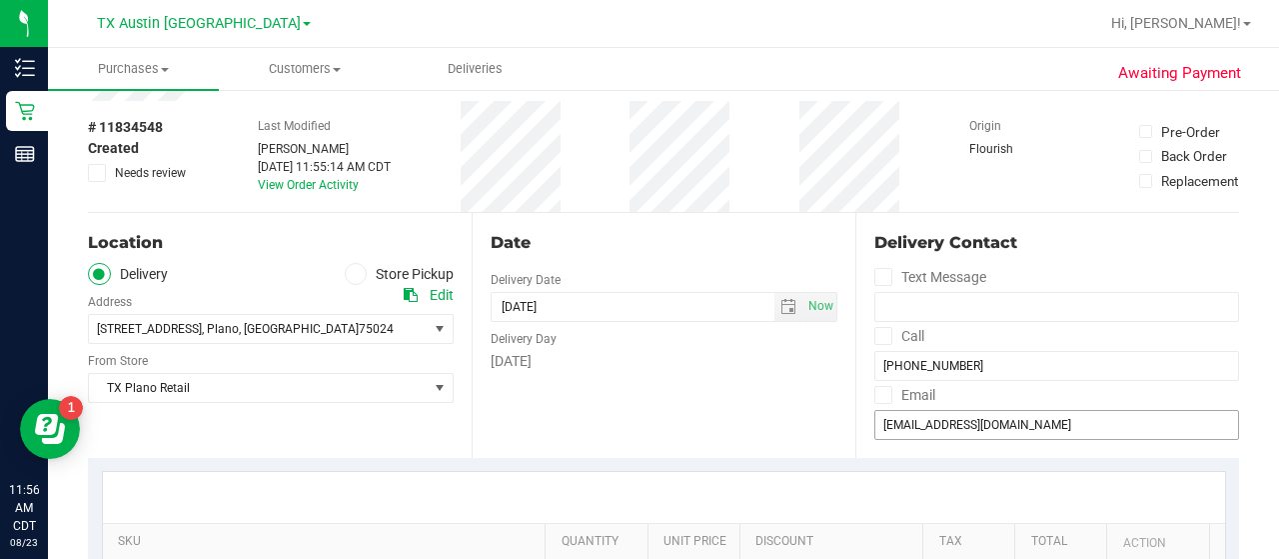
type textarea "PLANO PU"
click at [982, 415] on input "[EMAIL_ADDRESS][DOMAIN_NAME]" at bounding box center [1056, 425] width 365 height 30
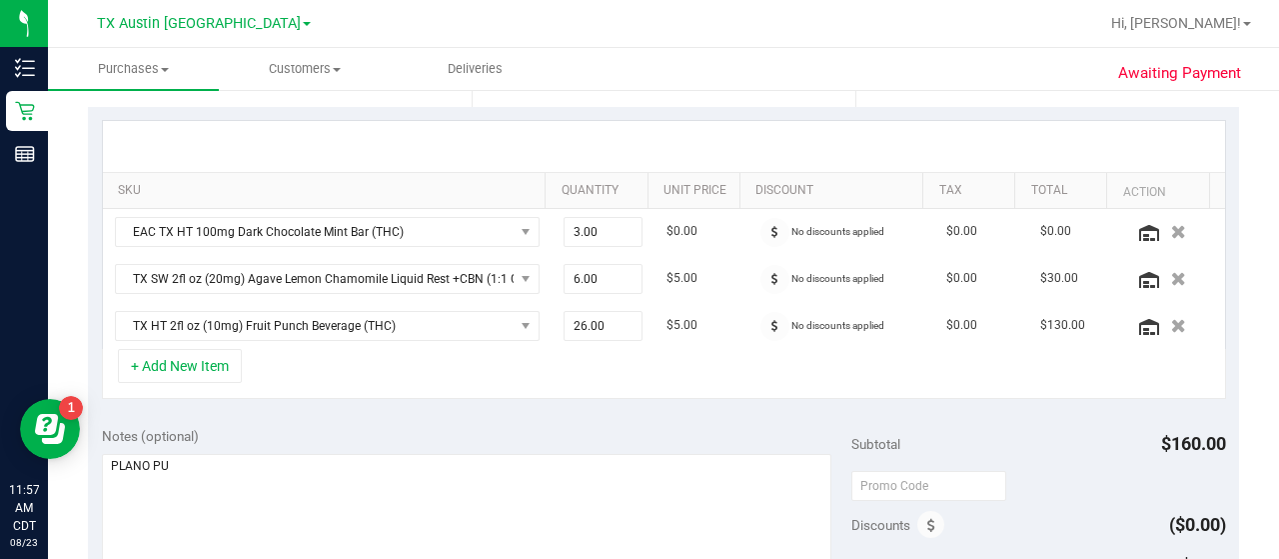
scroll to position [787, 0]
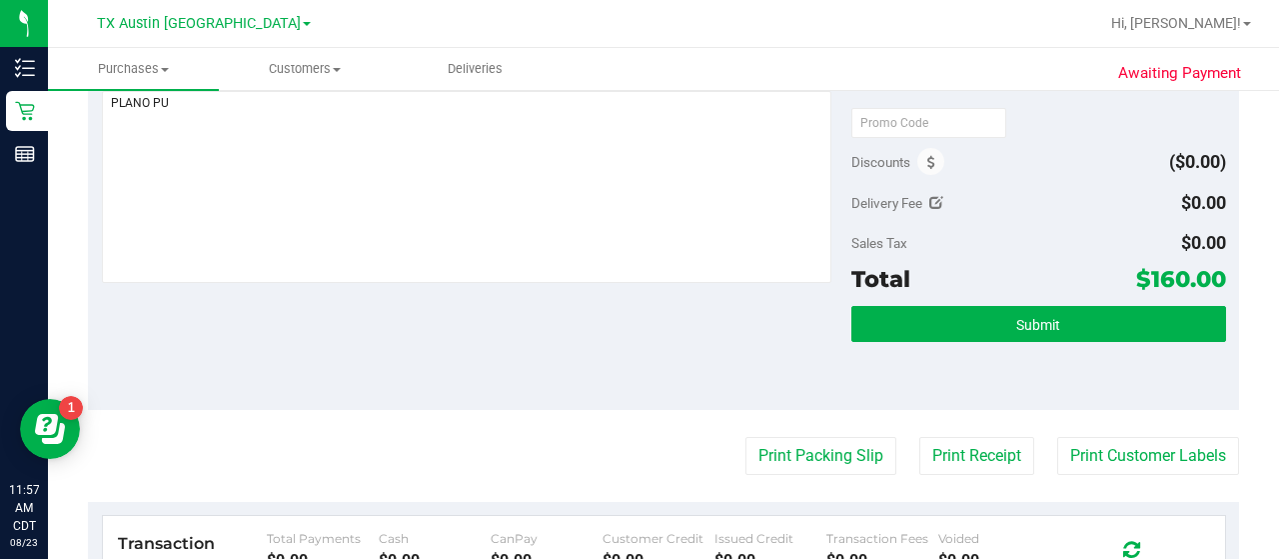
click at [907, 157] on div "Discounts" at bounding box center [898, 162] width 94 height 36
click at [917, 157] on span at bounding box center [930, 161] width 27 height 27
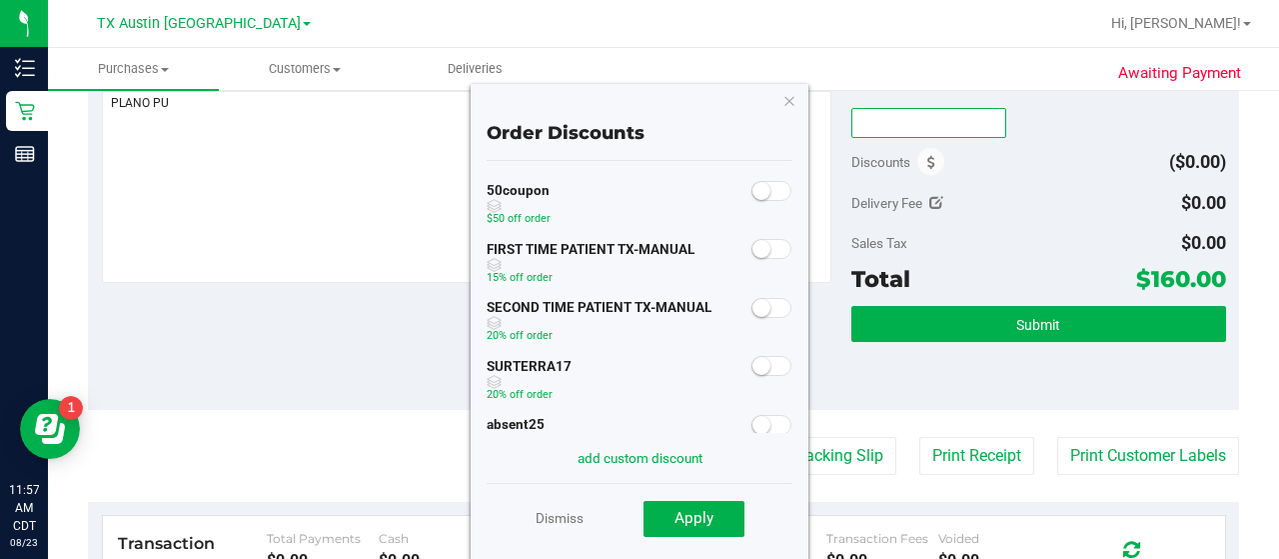
click at [899, 108] on input "text" at bounding box center [928, 123] width 155 height 30
type input "TXAIQ10"
click at [993, 196] on div "Delivery Fee $0.00" at bounding box center [1038, 203] width 375 height 36
click at [793, 96] on icon "button" at bounding box center [790, 100] width 14 height 24
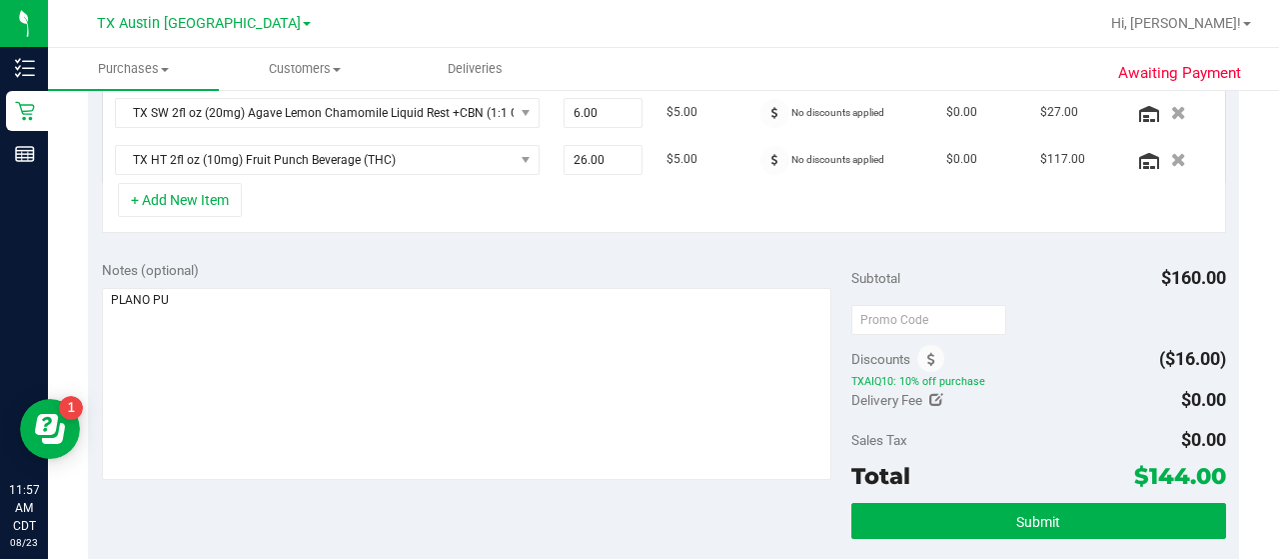
scroll to position [661, 0]
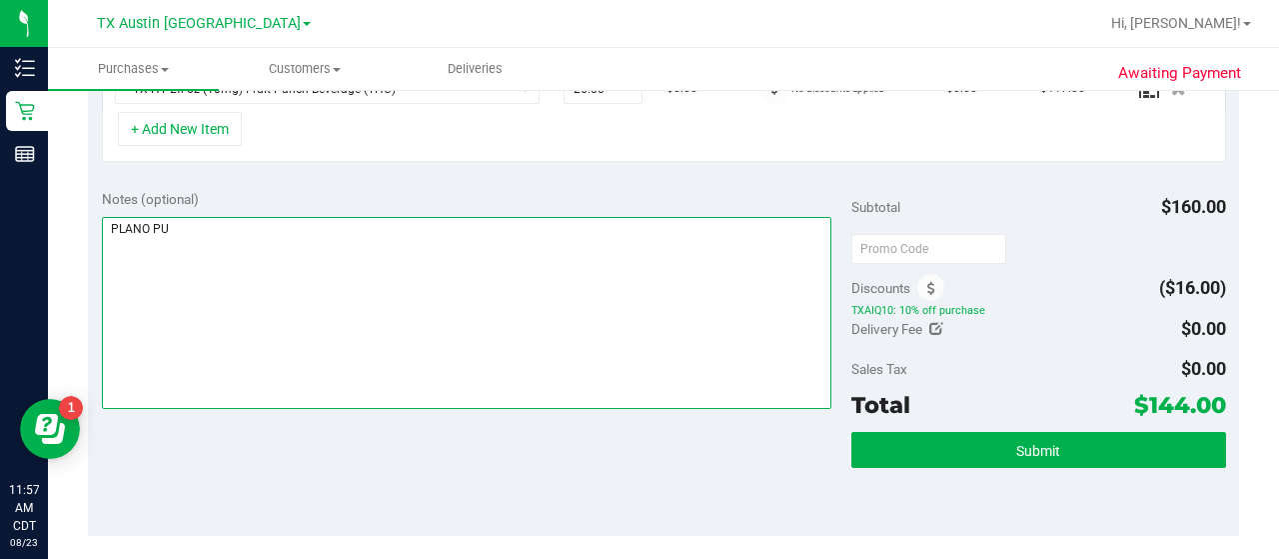
click at [523, 275] on textarea at bounding box center [467, 313] width 730 height 192
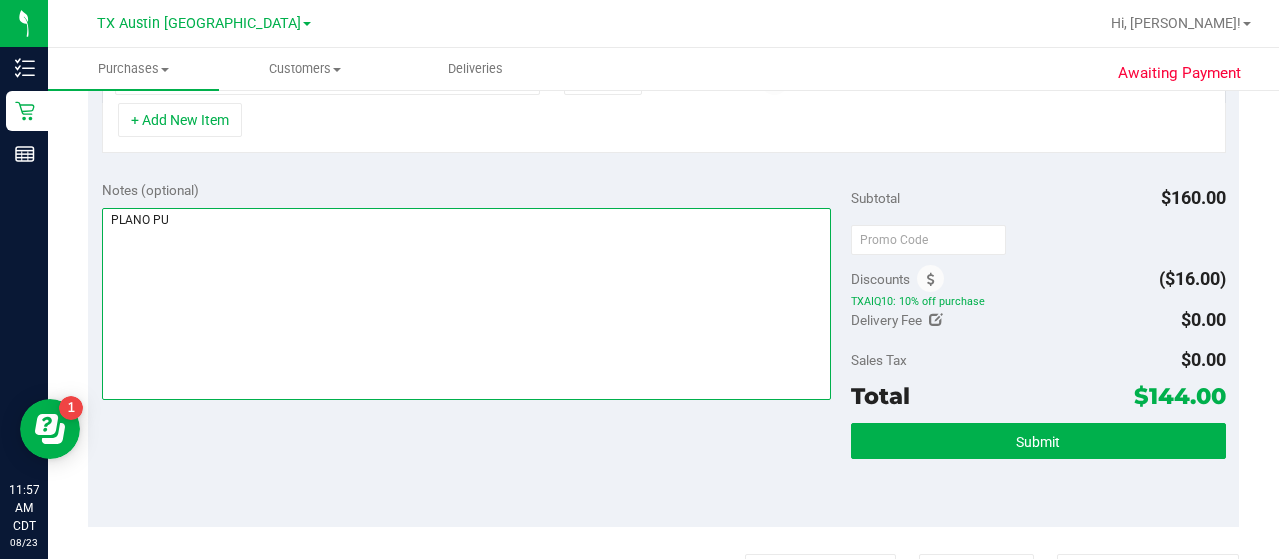
scroll to position [670, 0]
click at [624, 308] on textarea at bounding box center [467, 304] width 730 height 192
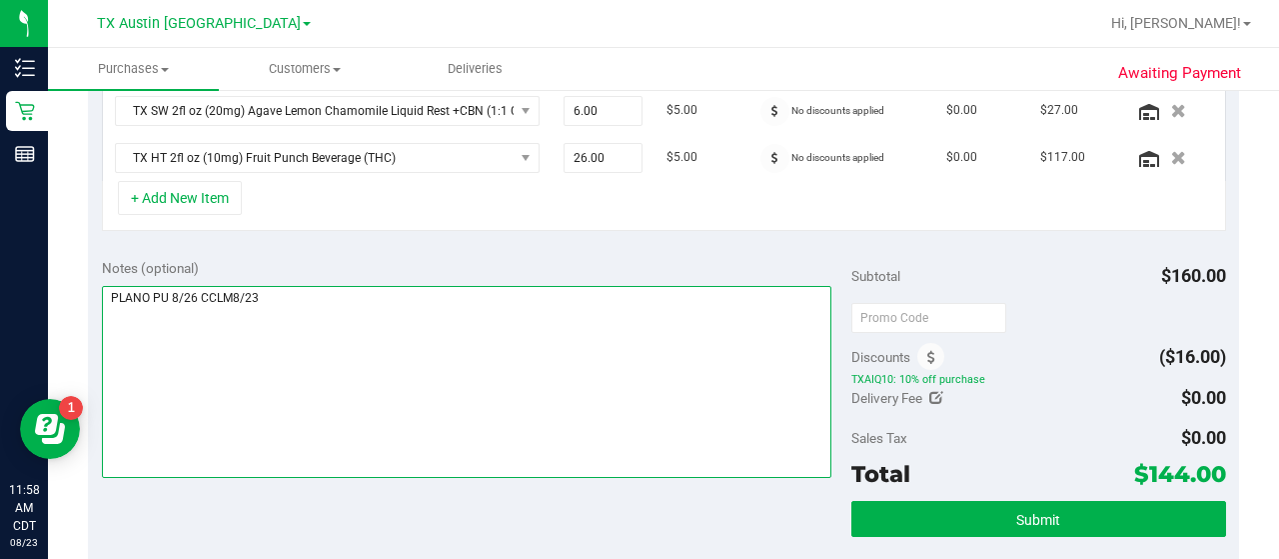
scroll to position [598, 0]
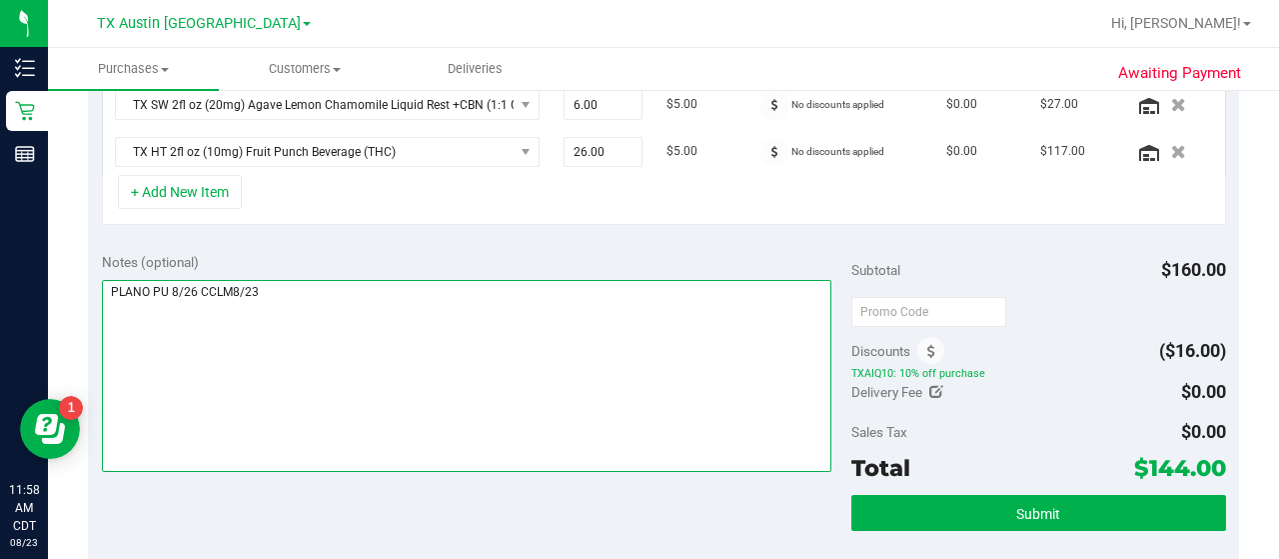
click at [194, 290] on textarea at bounding box center [467, 376] width 730 height 192
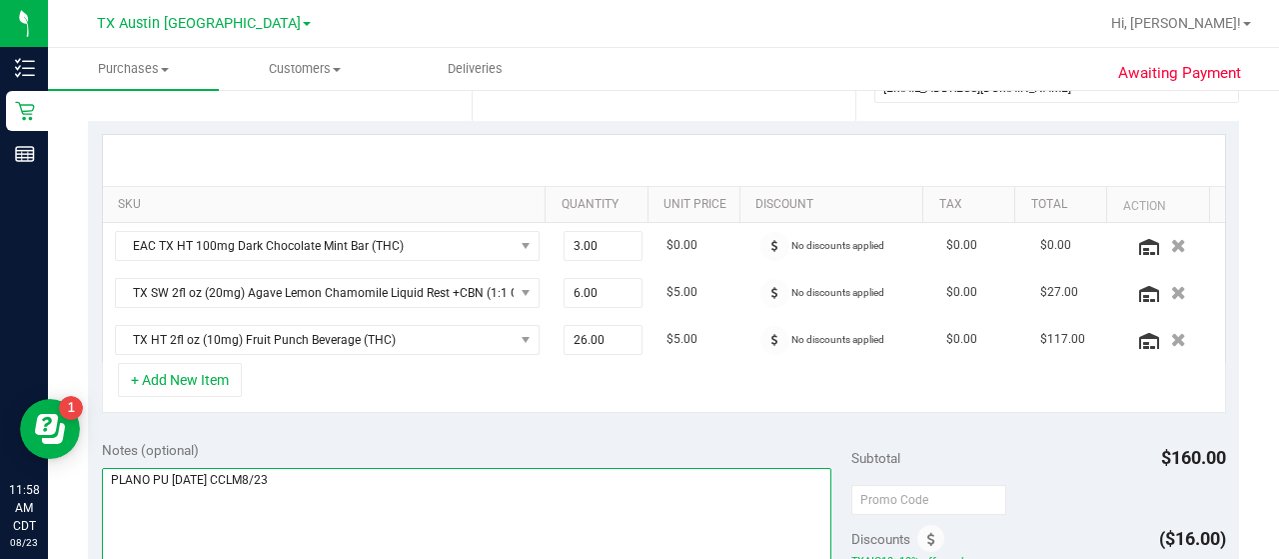
scroll to position [409, 0]
click at [176, 469] on textarea at bounding box center [467, 565] width 730 height 192
click at [170, 473] on textarea at bounding box center [467, 565] width 730 height 192
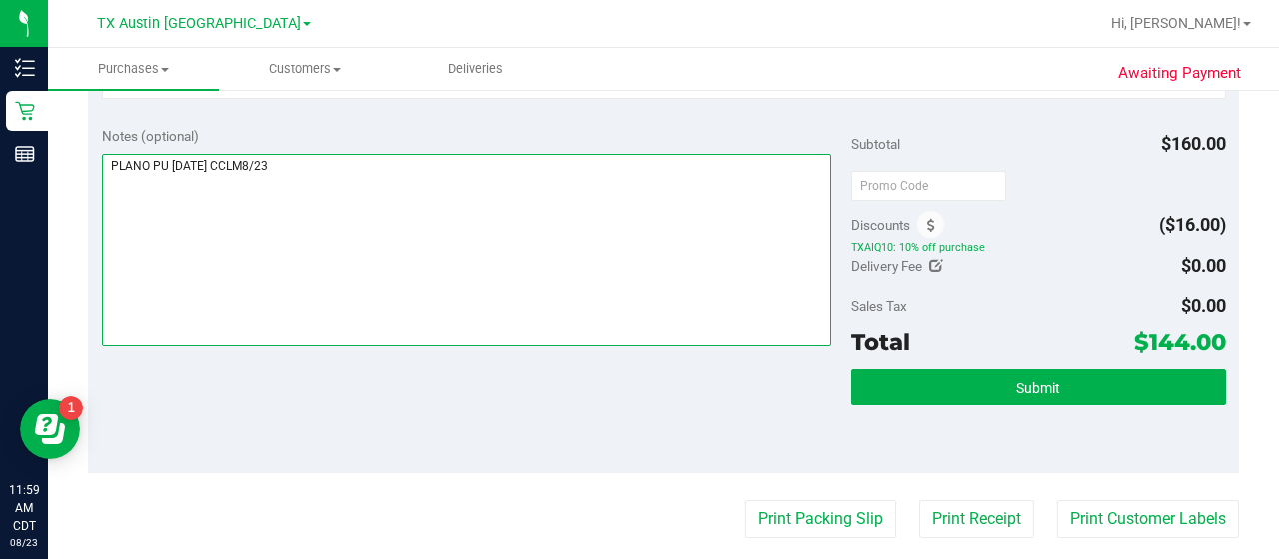
scroll to position [738, 0]
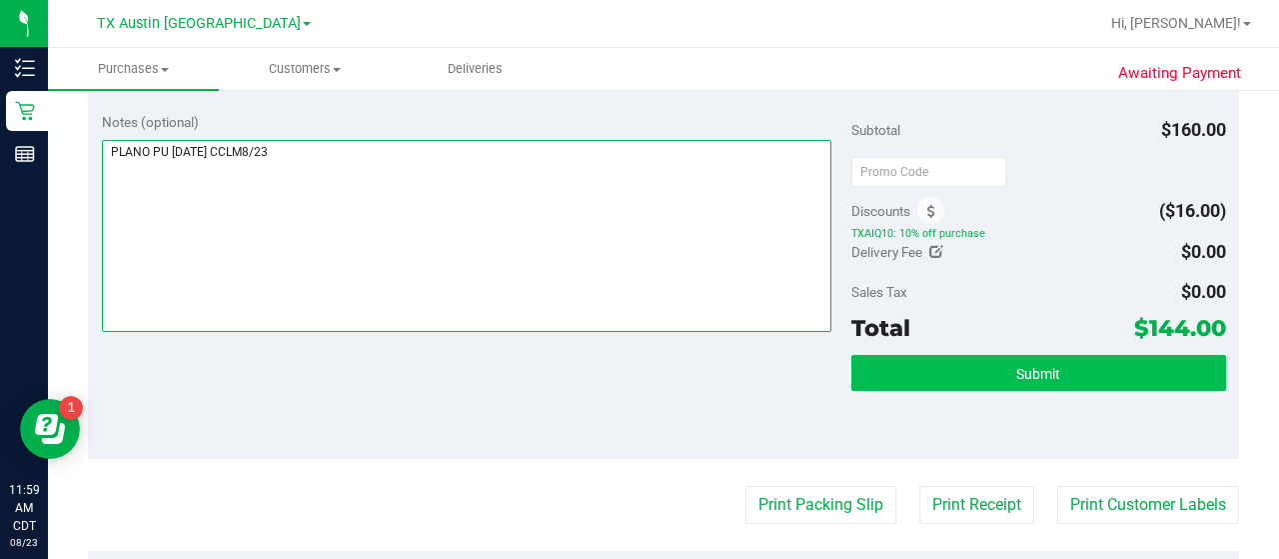
type textarea "PLANO PU [DATE] CCLM8/23"
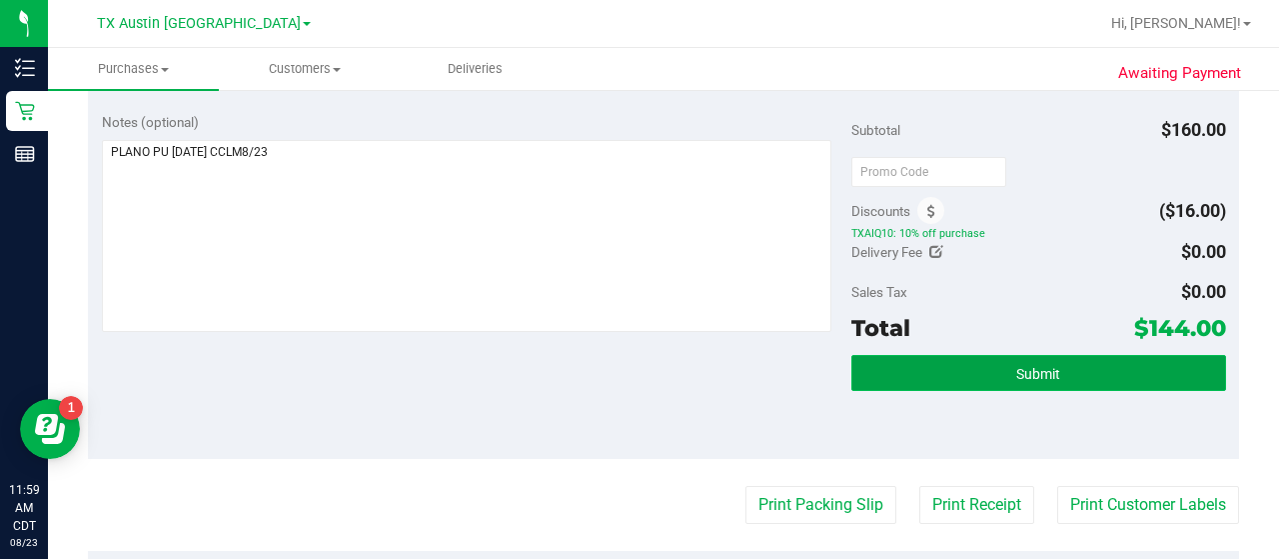
click at [1121, 374] on button "Submit" at bounding box center [1038, 373] width 375 height 36
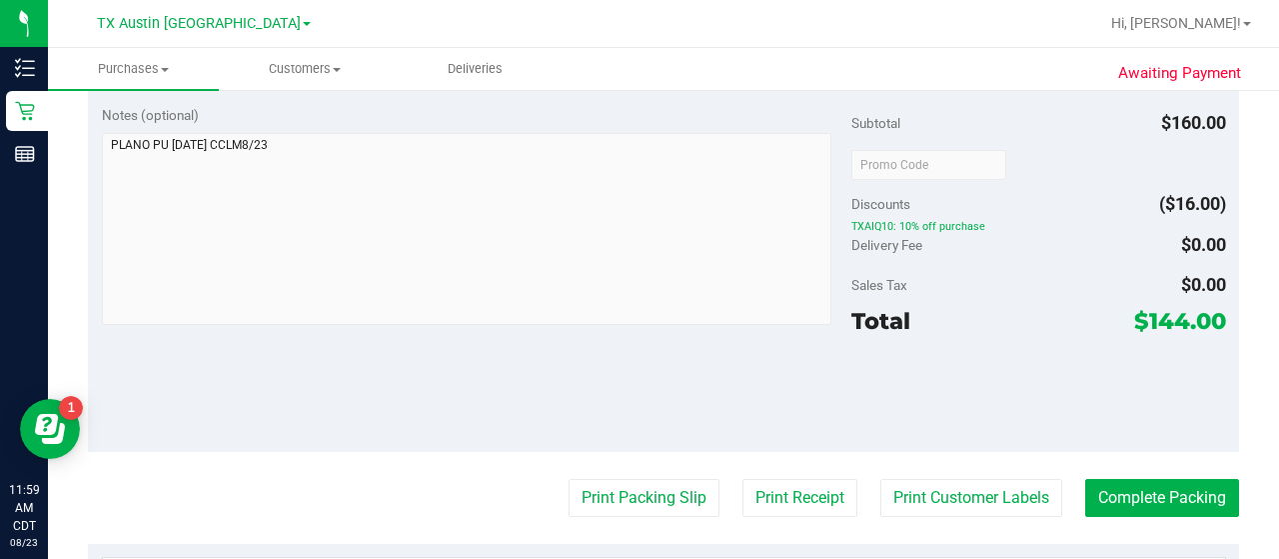
scroll to position [748, 0]
